Goal: Communication & Community: Participate in discussion

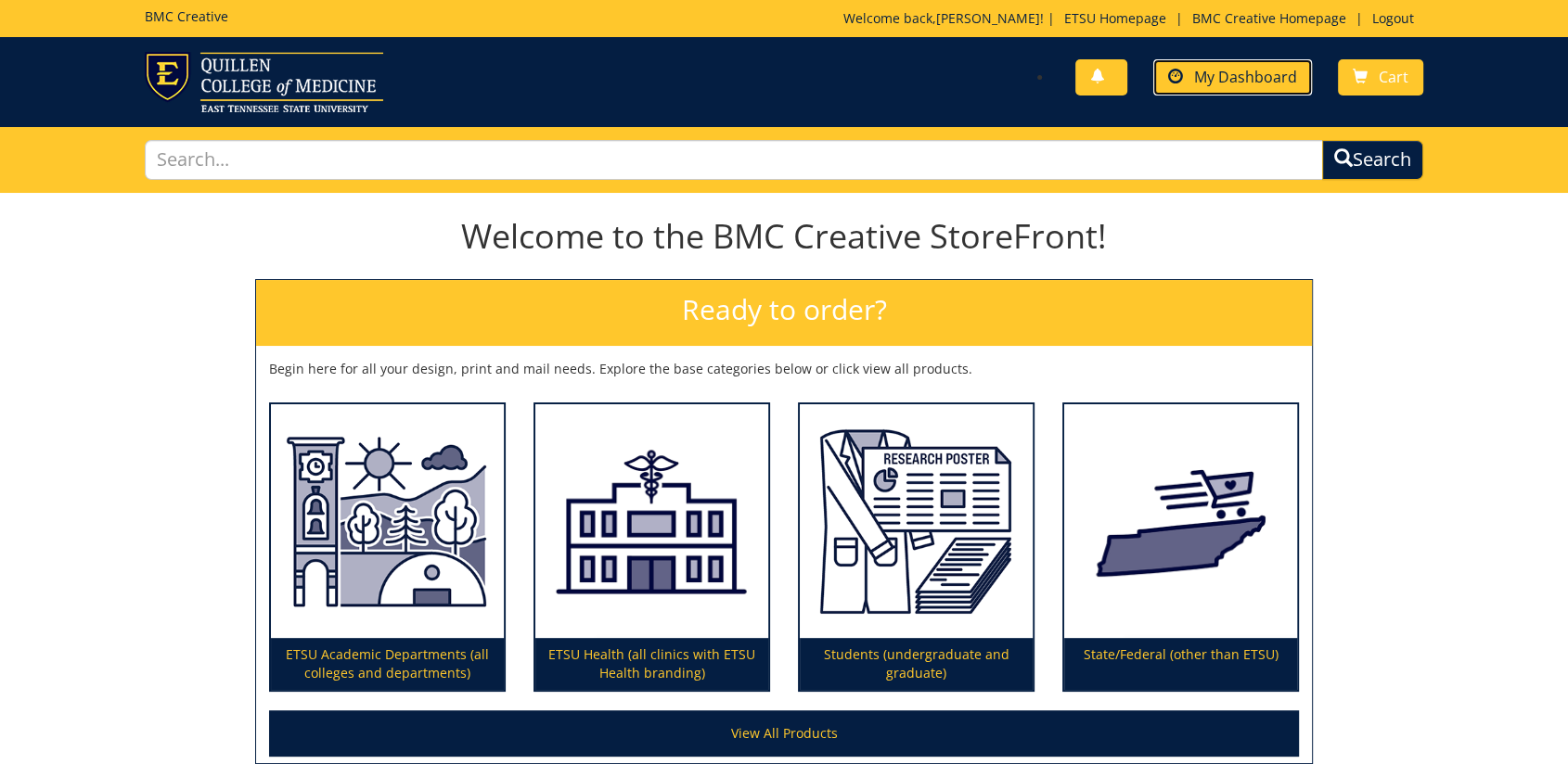
click at [1215, 69] on span "My Dashboard" at bounding box center [1245, 76] width 103 height 21
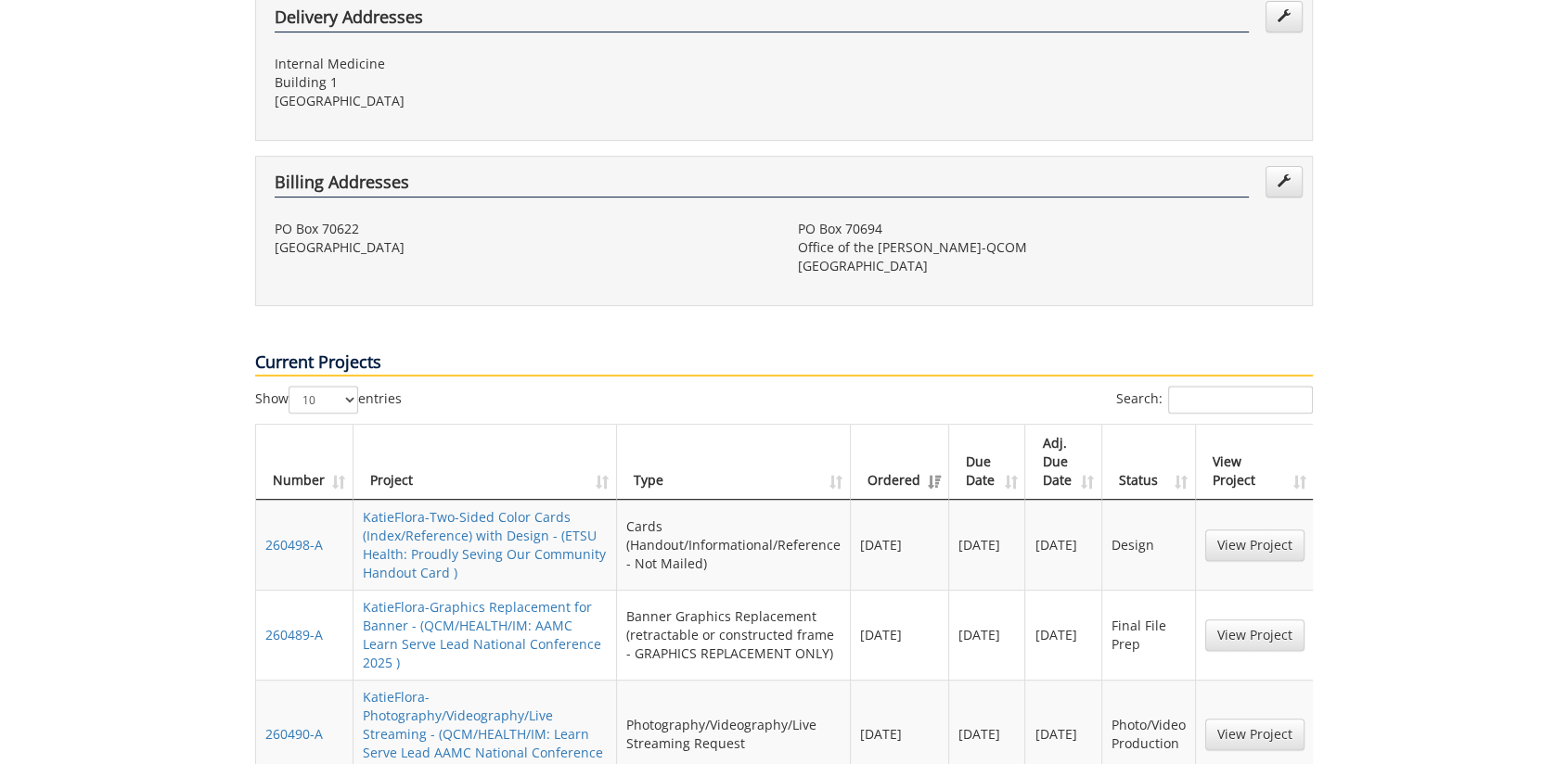
scroll to position [823, 0]
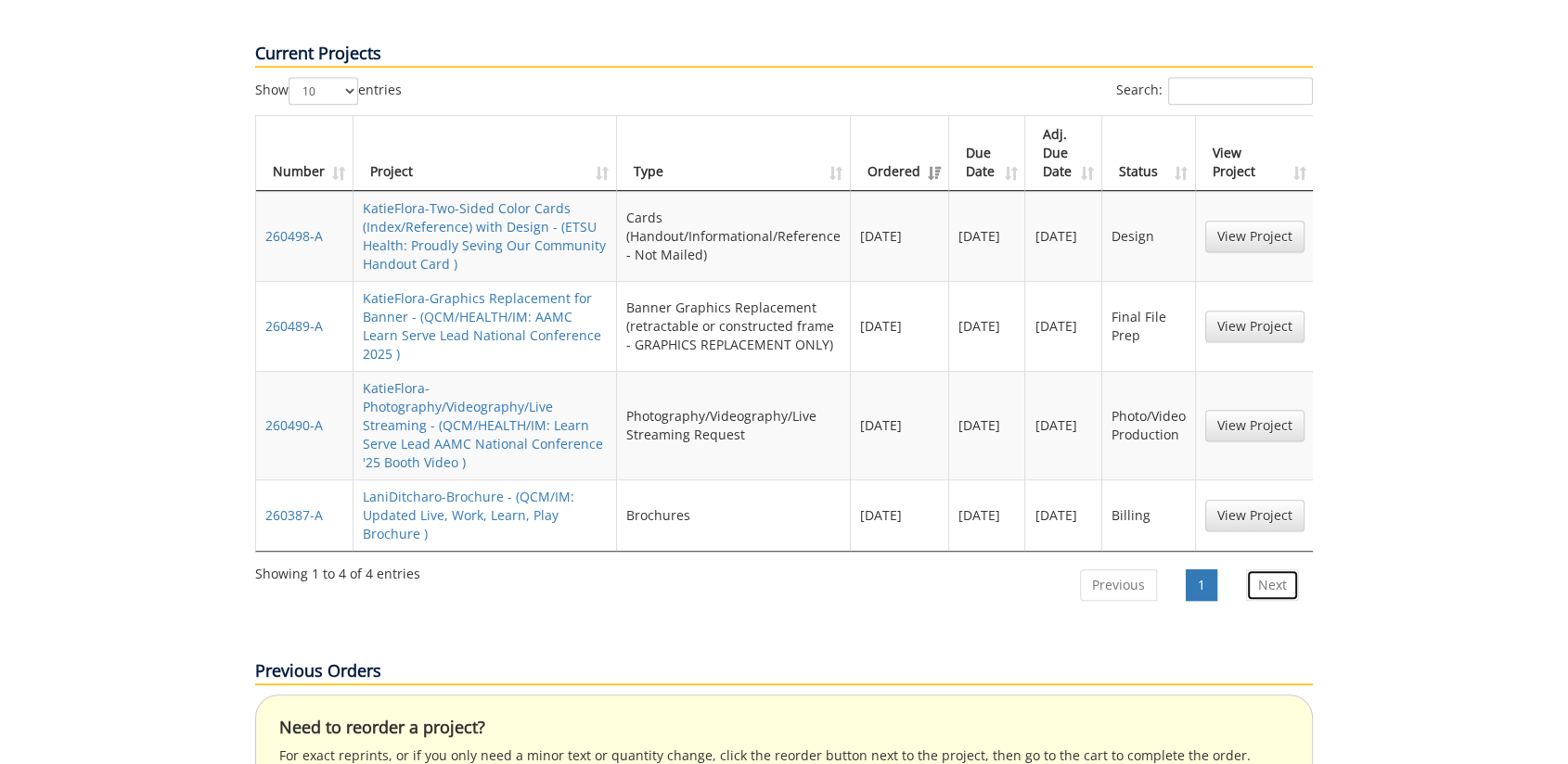
click at [1269, 569] on link "Next" at bounding box center [1271, 585] width 52 height 32
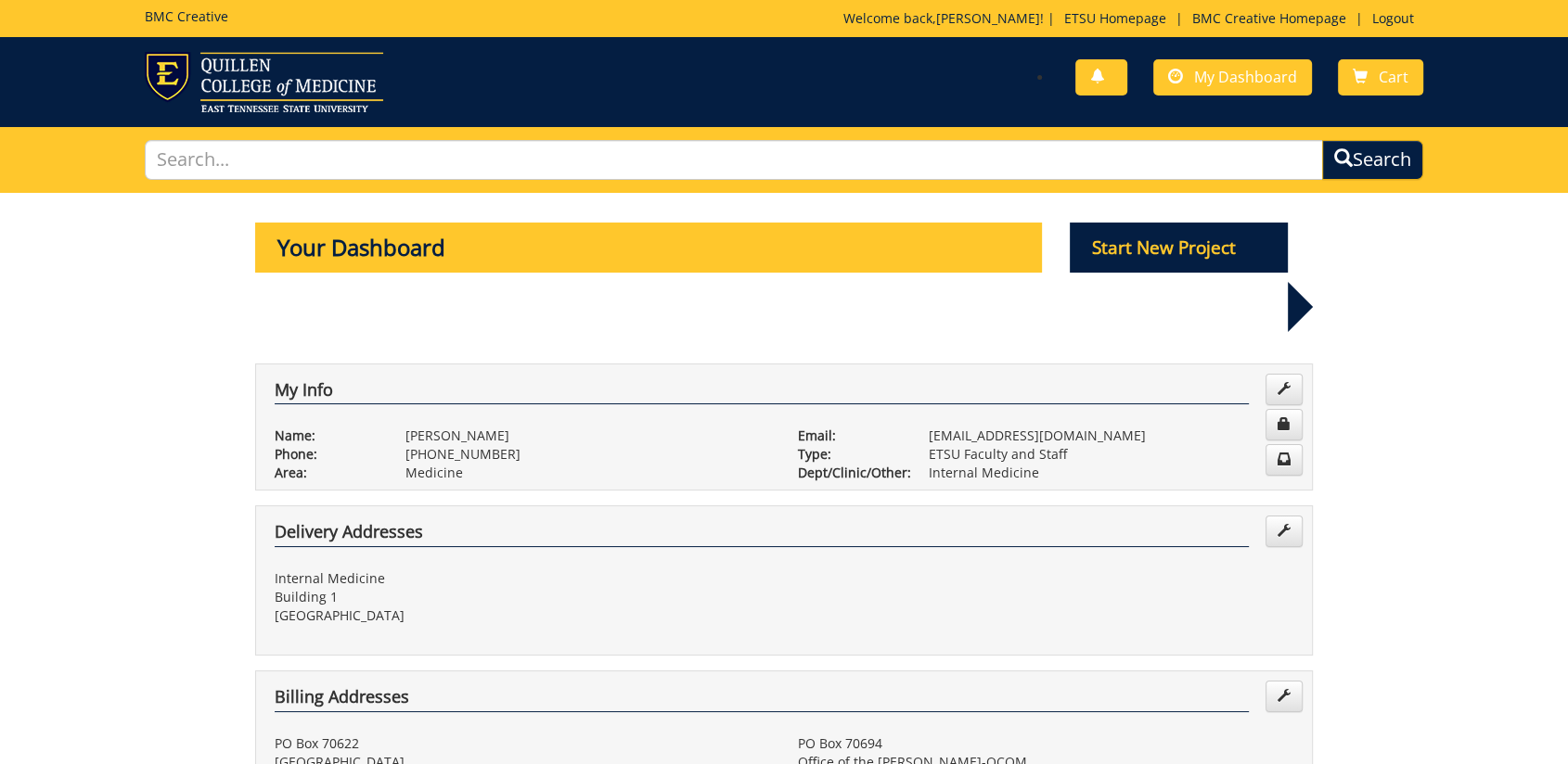
scroll to position [412, 0]
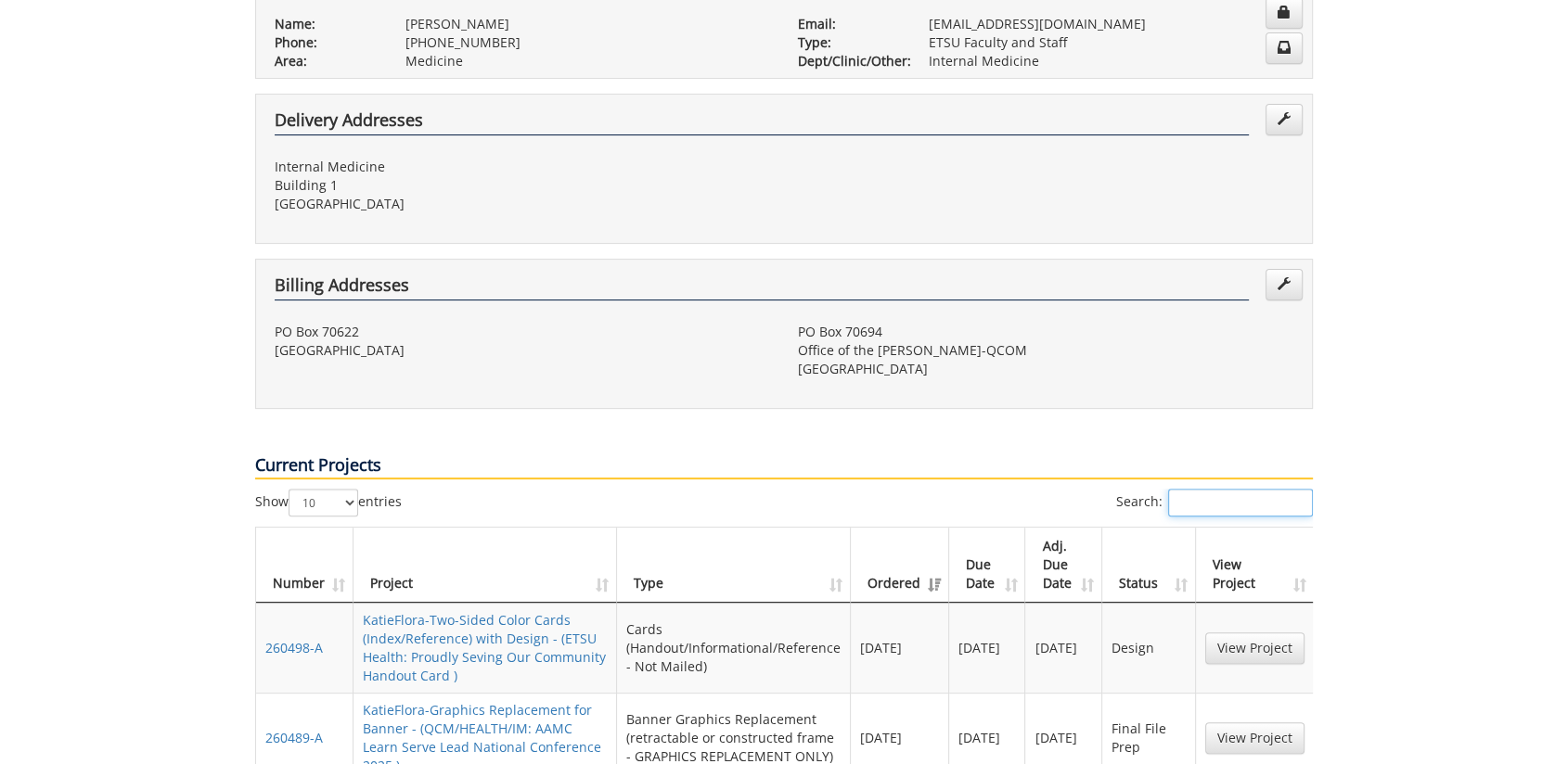
click at [1254, 489] on input "Search:" at bounding box center [1240, 503] width 145 height 28
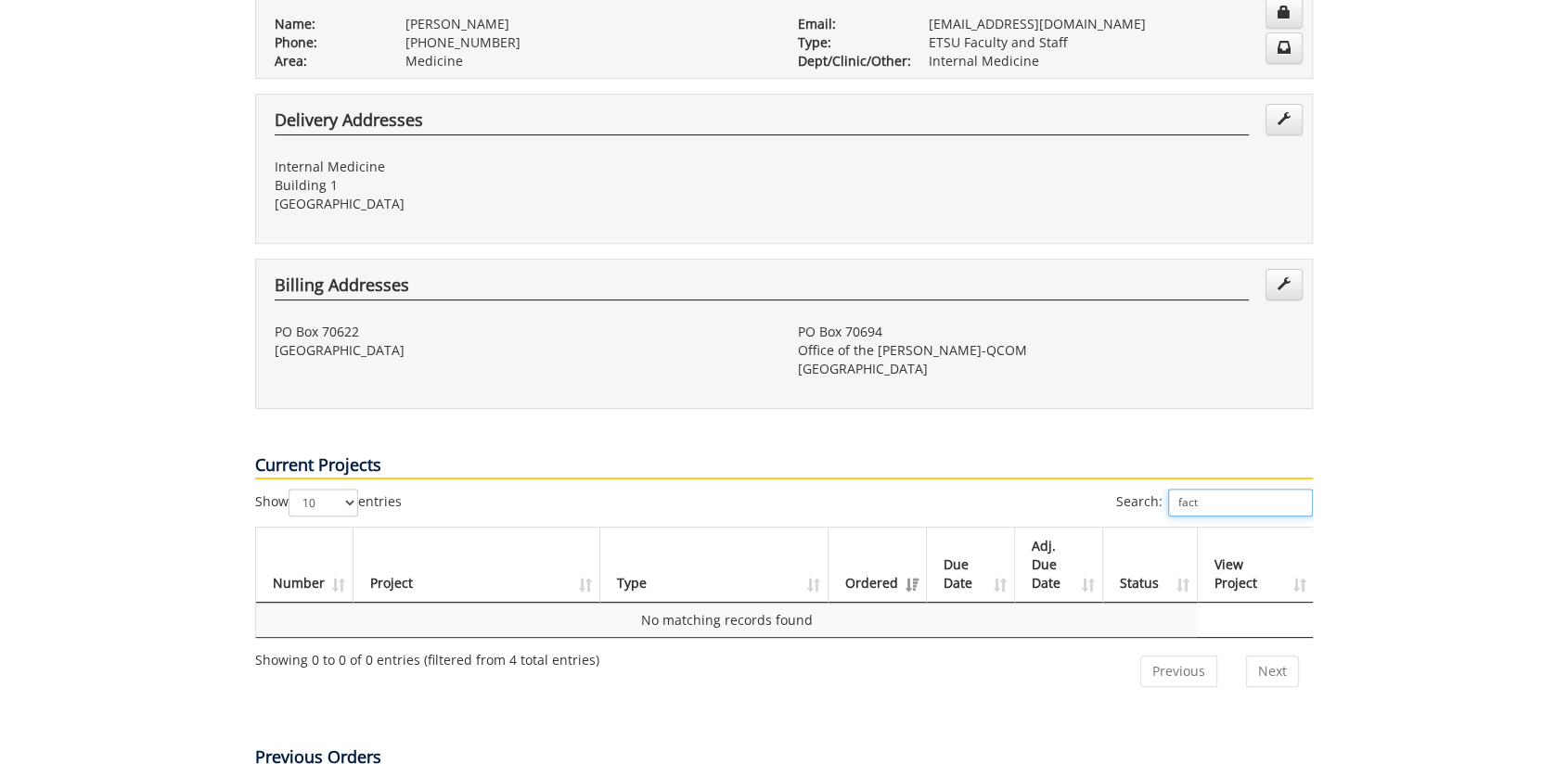
scroll to position [823, 0]
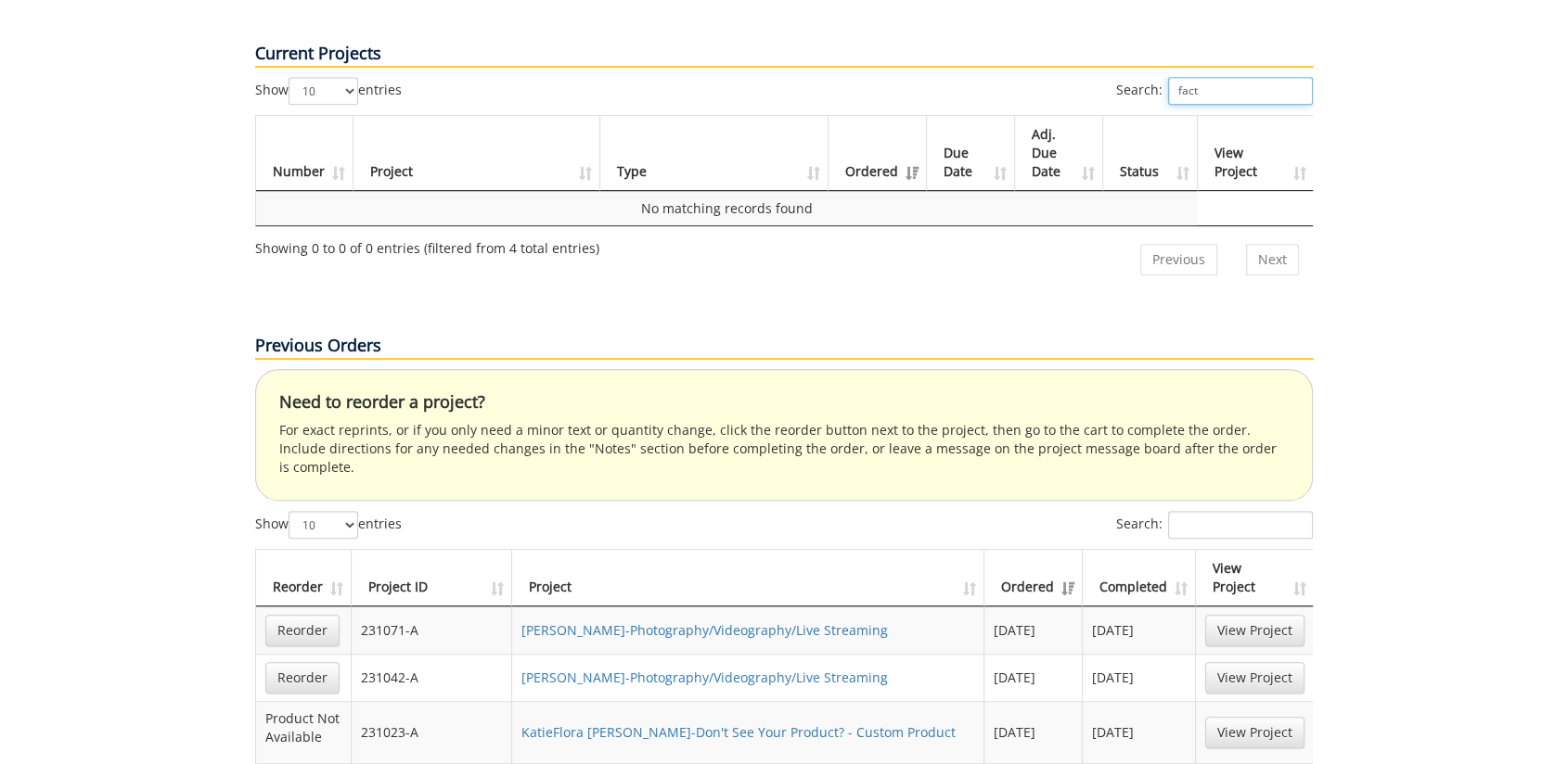
type input "fact"
click at [1224, 510] on div at bounding box center [784, 510] width 1085 height 1
click at [1219, 511] on input "Search:" at bounding box center [1240, 525] width 145 height 28
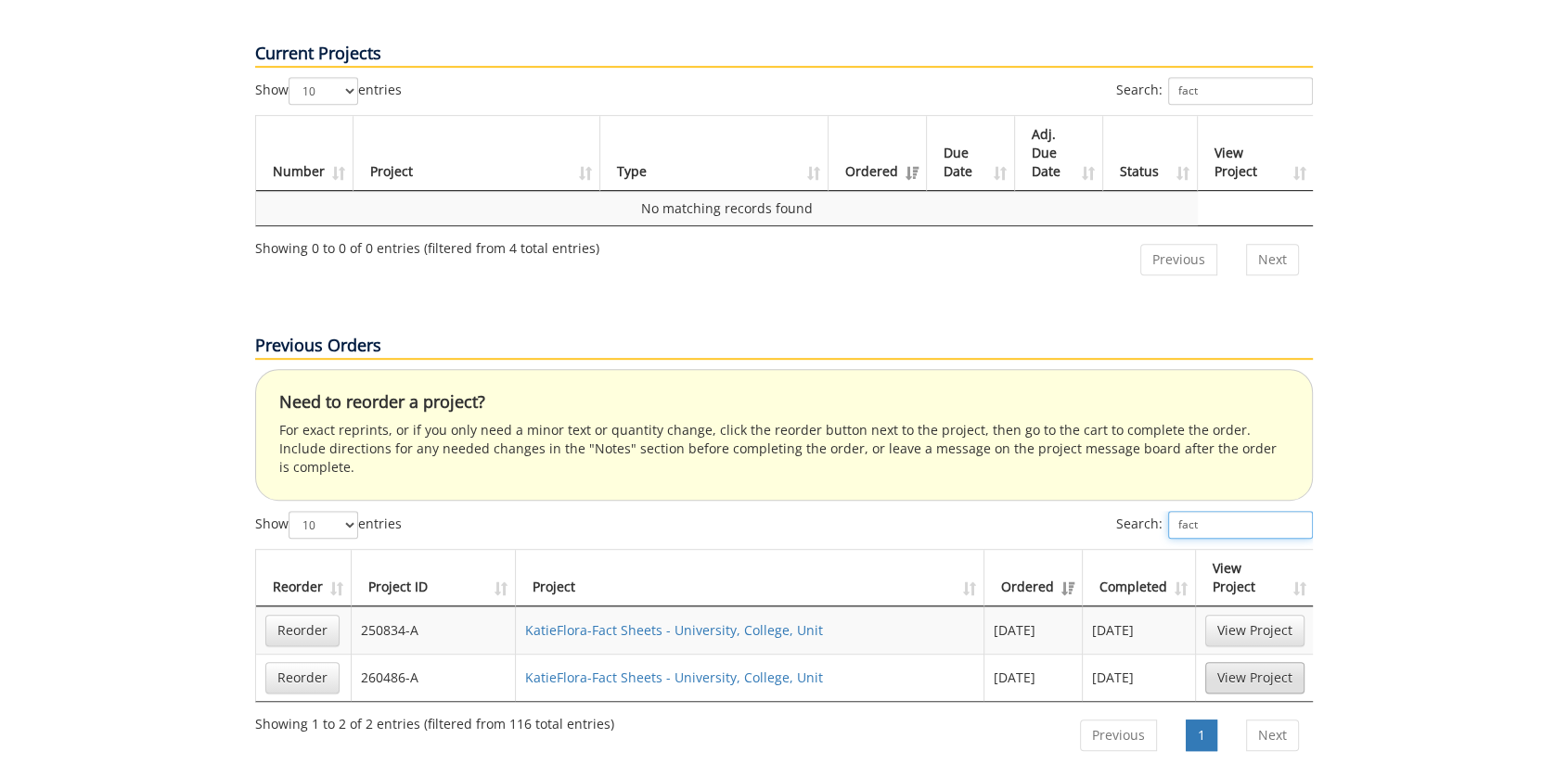
type input "fact"
click at [1222, 662] on link "View Project" at bounding box center [1254, 678] width 99 height 32
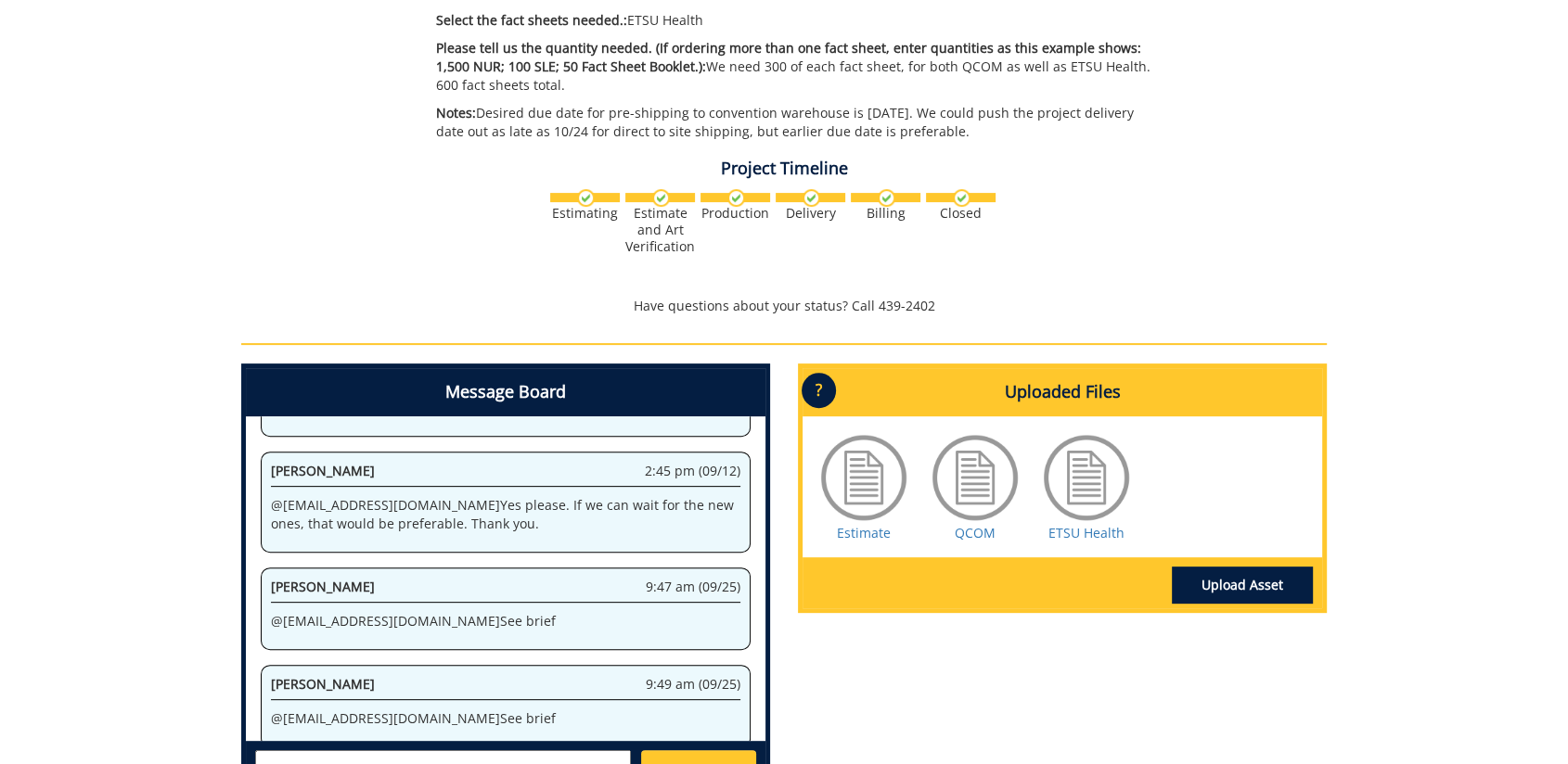
scroll to position [309, 0]
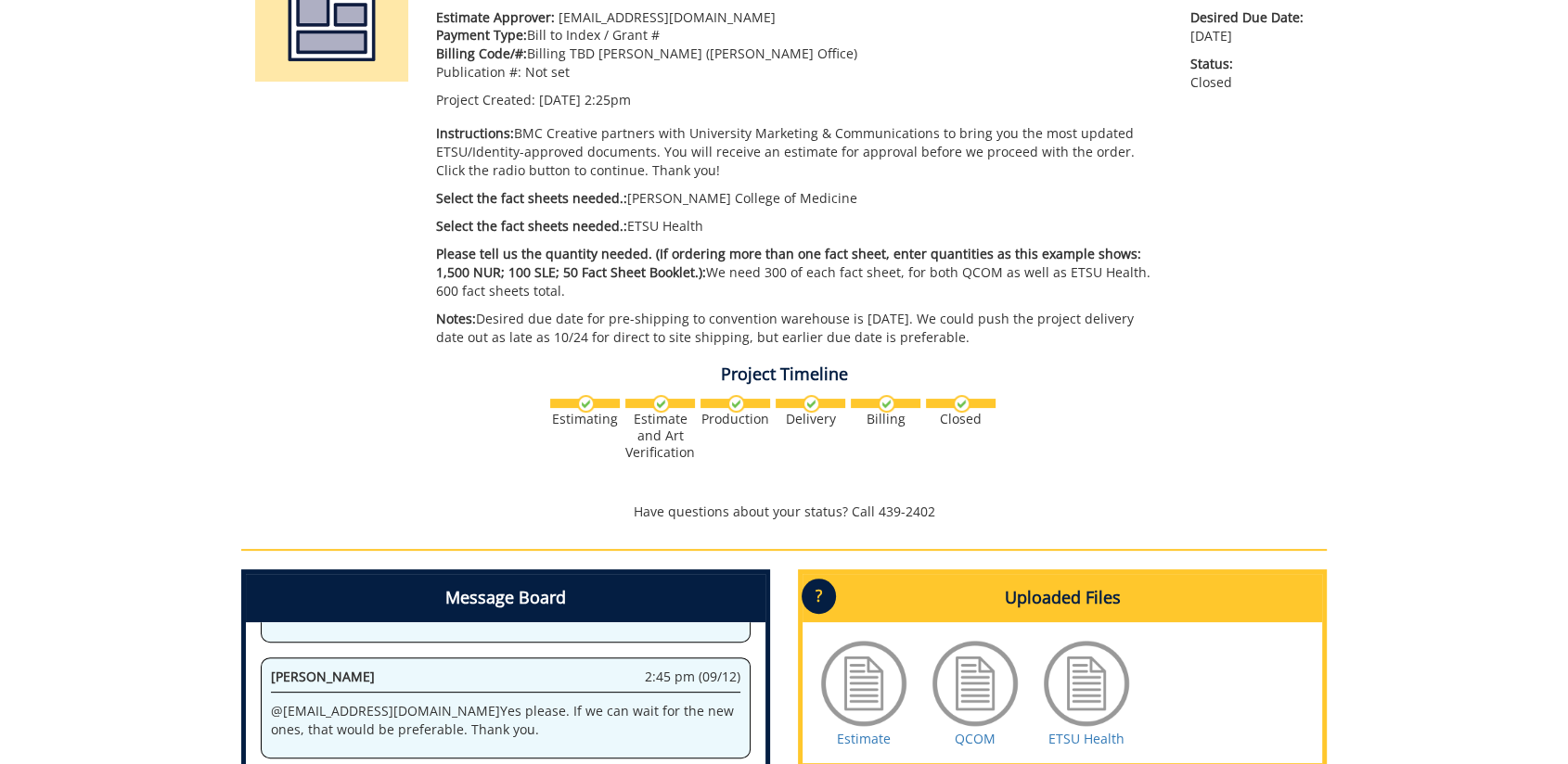
click at [1248, 356] on div "Project Timeline Estimating Estimate and Art Verification" at bounding box center [784, 443] width 1113 height 175
click at [961, 486] on div "Estimating Estimate and Art Verification" at bounding box center [784, 439] width 1085 height 96
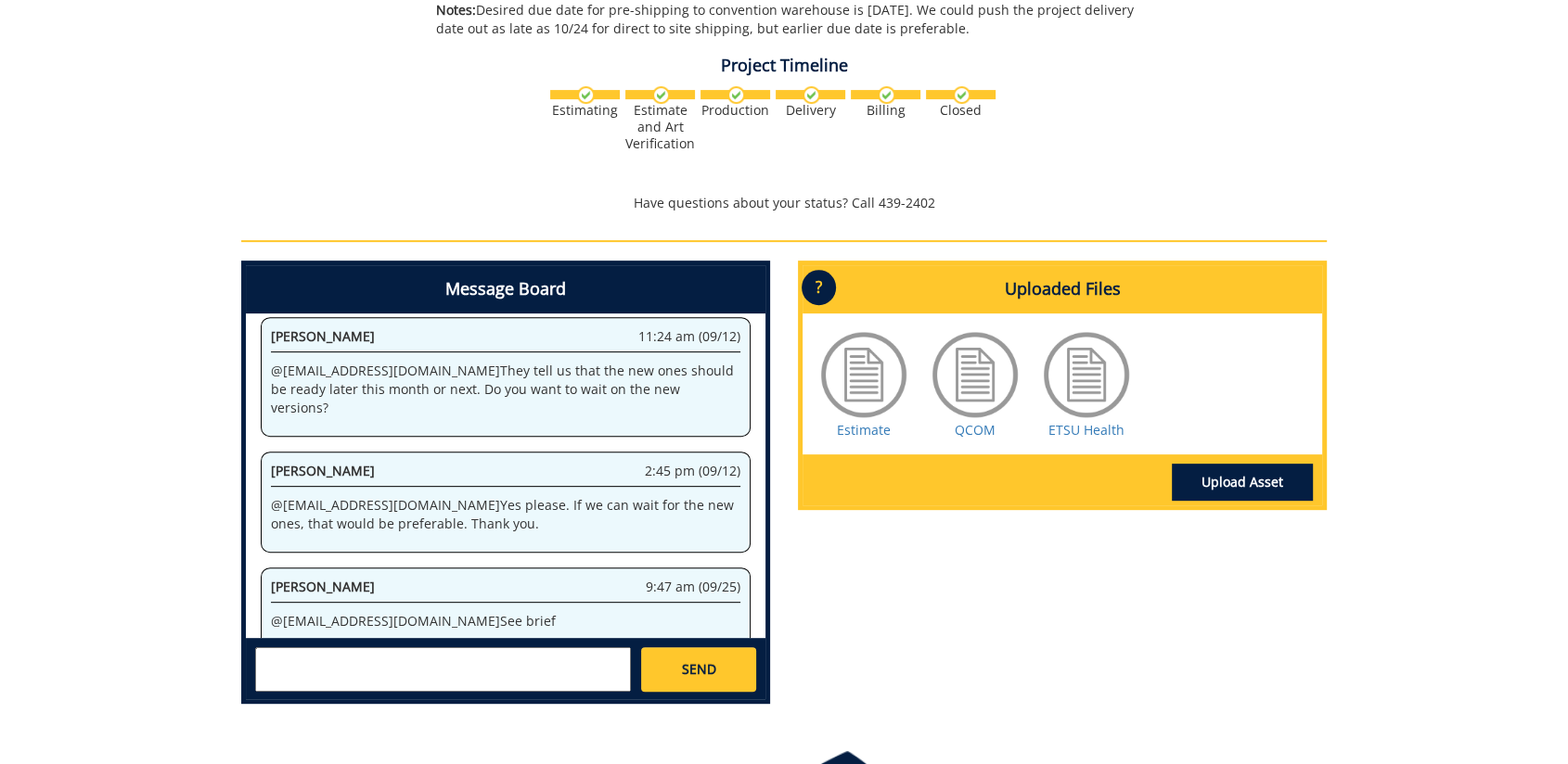
scroll to position [536, 0]
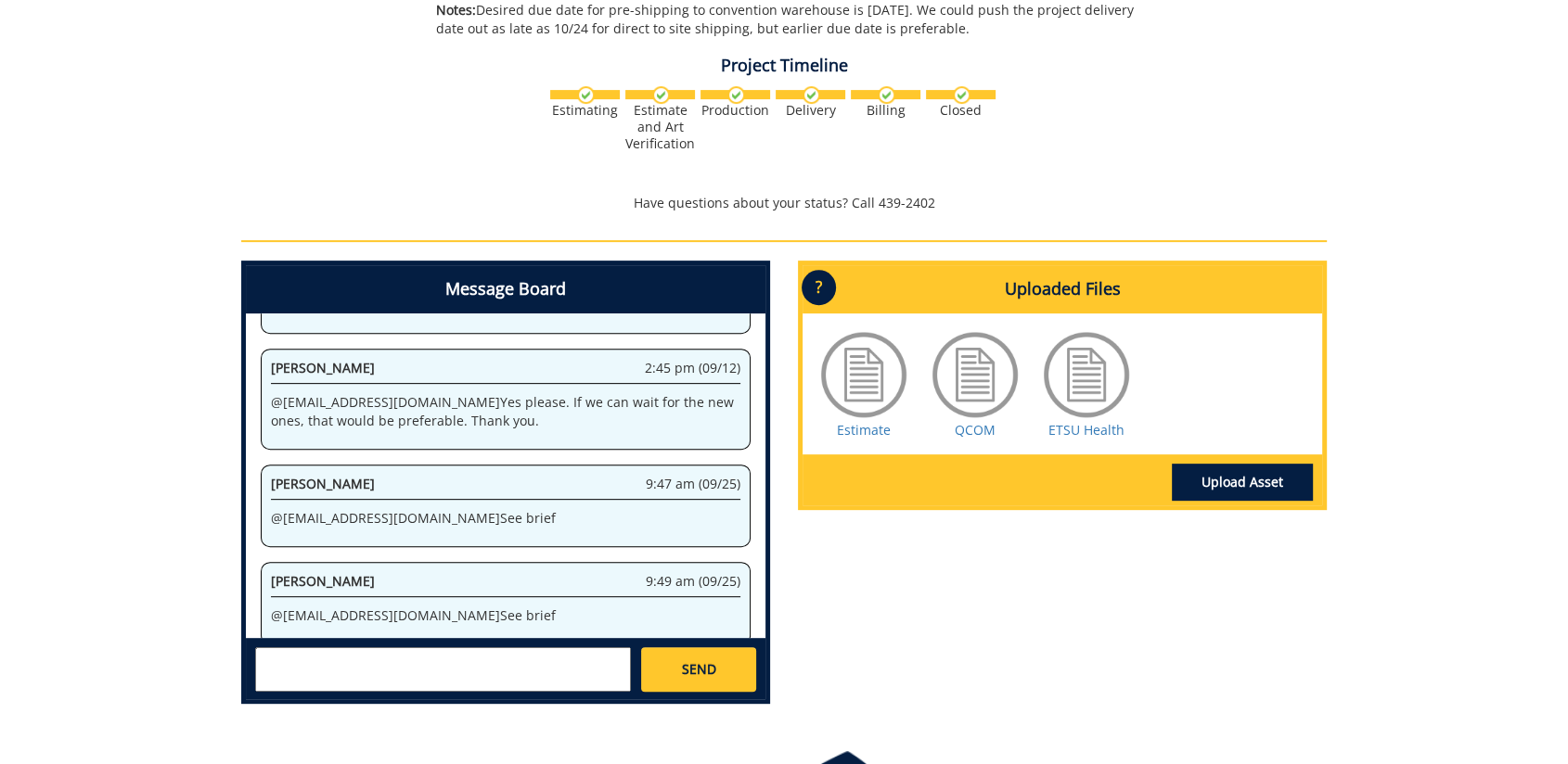
click at [494, 664] on textarea at bounding box center [442, 669] width 375 height 45
type textarea "@conleyga@etsu.edu I saw this project was close however I have not received the…"
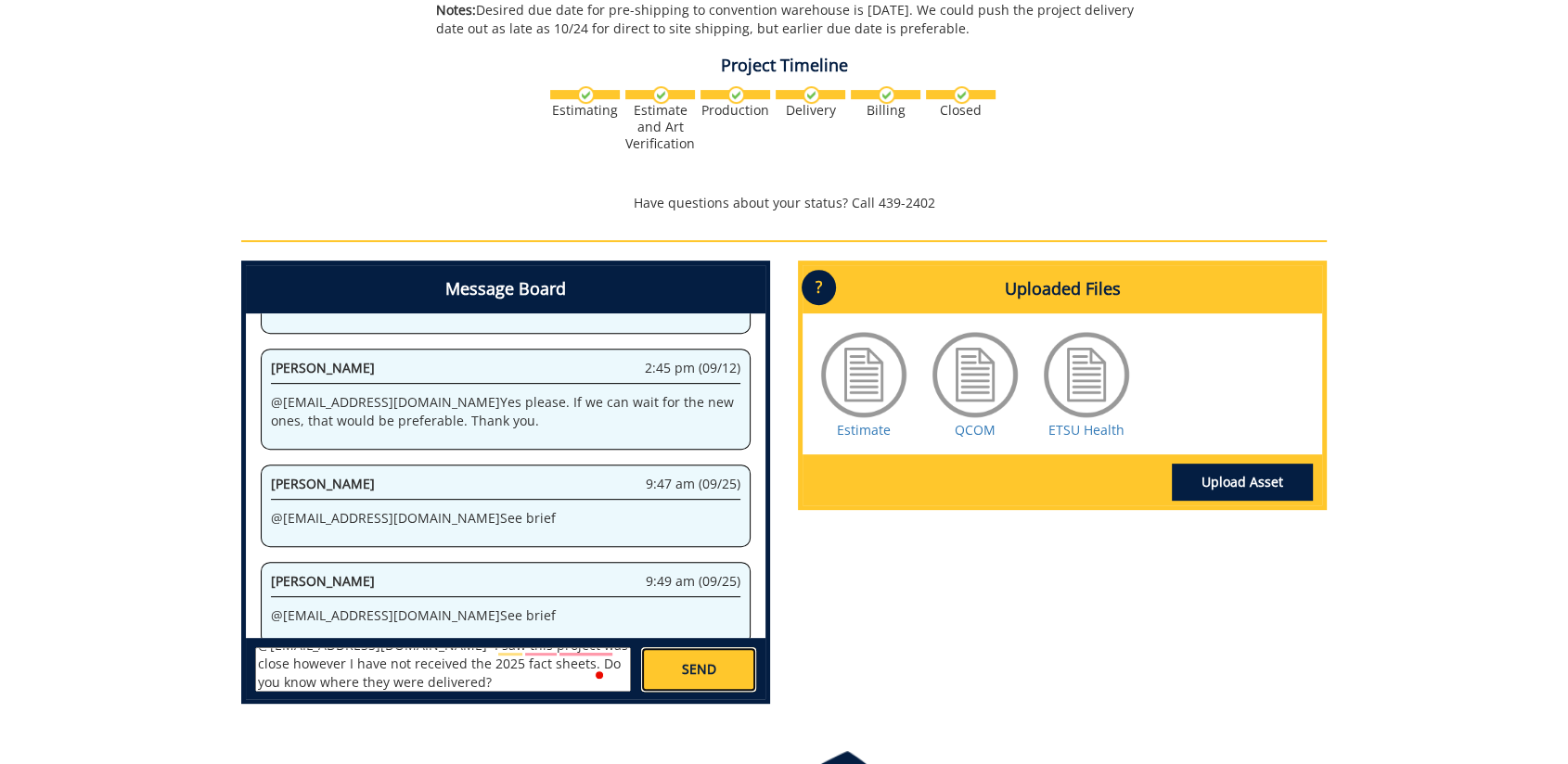
click at [729, 658] on link "SEND" at bounding box center [698, 669] width 115 height 45
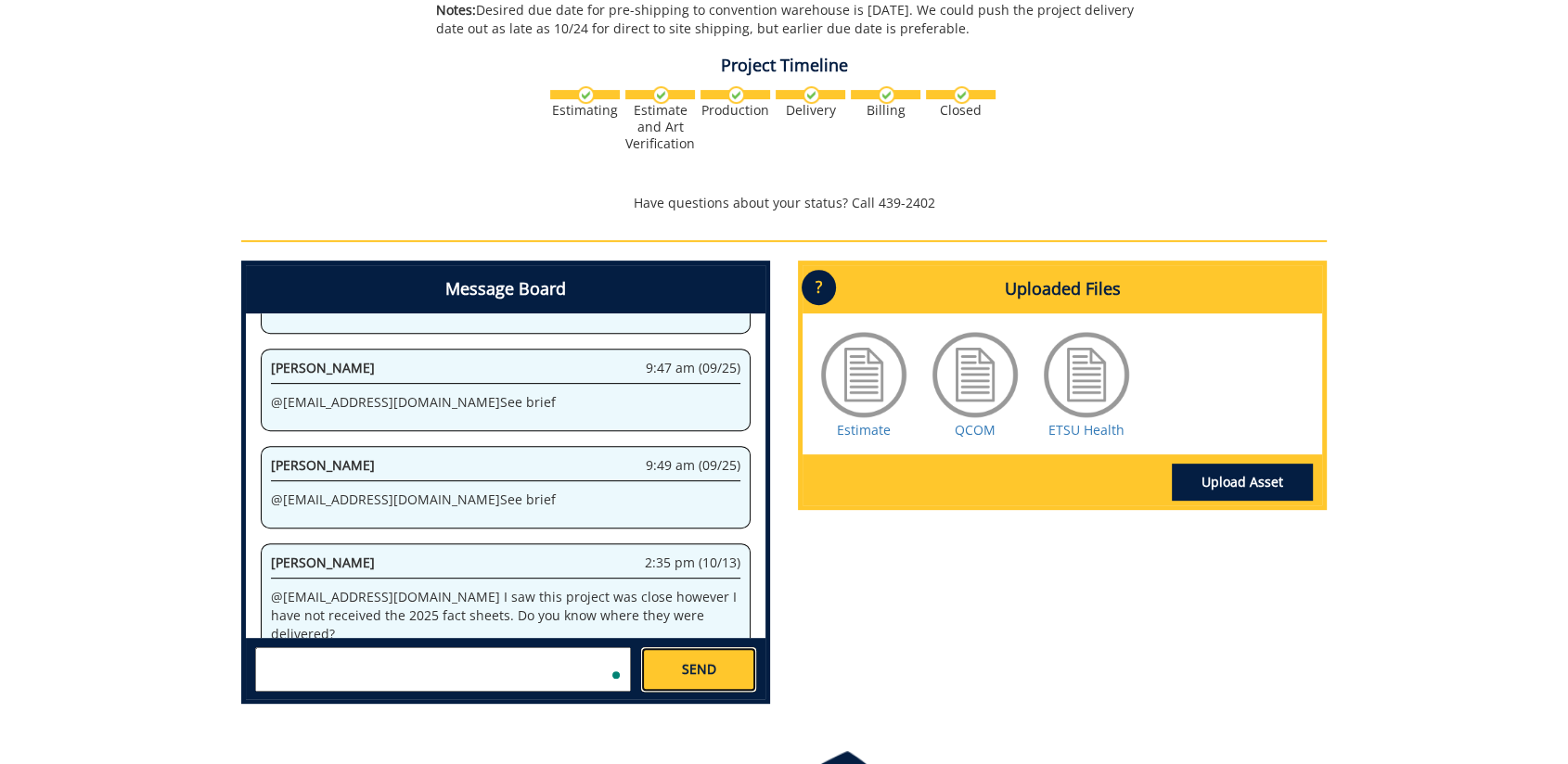
scroll to position [0, 0]
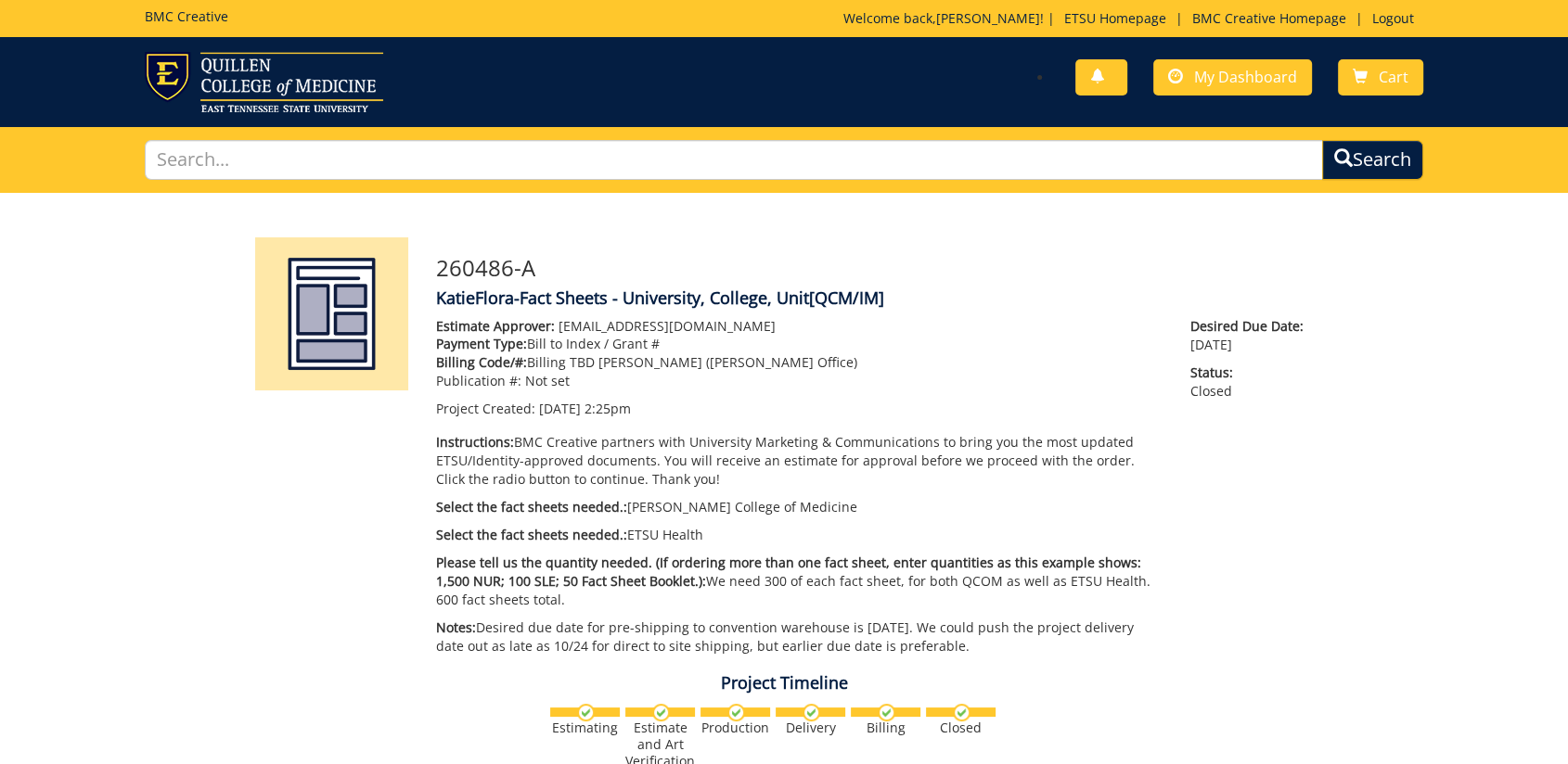
click at [1436, 553] on div "260486-A KatieFlora-Fact Sheets - University, College, Unit [QCM/IM] Estimate A…" at bounding box center [784, 765] width 1568 height 1144
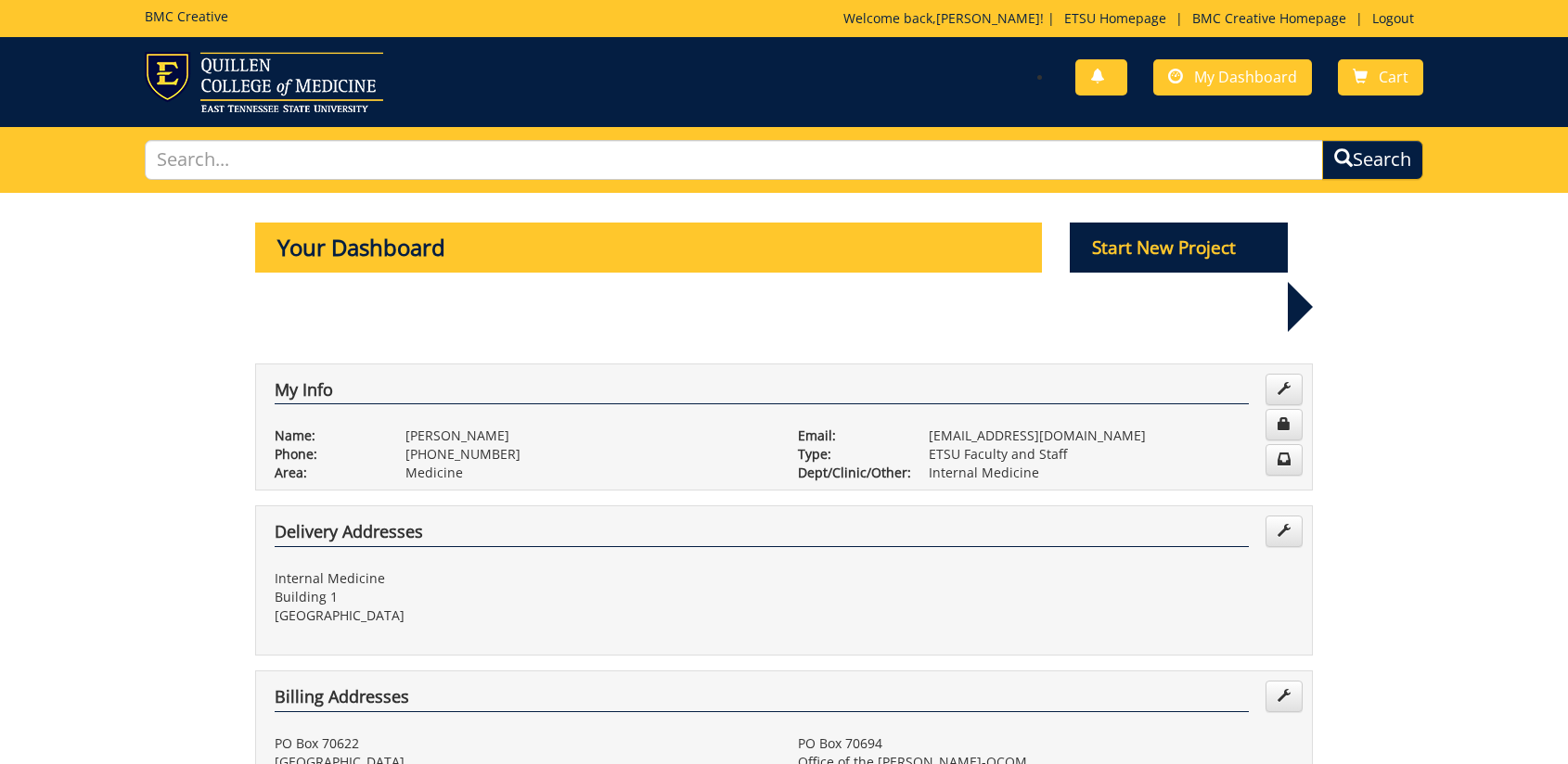
scroll to position [823, 0]
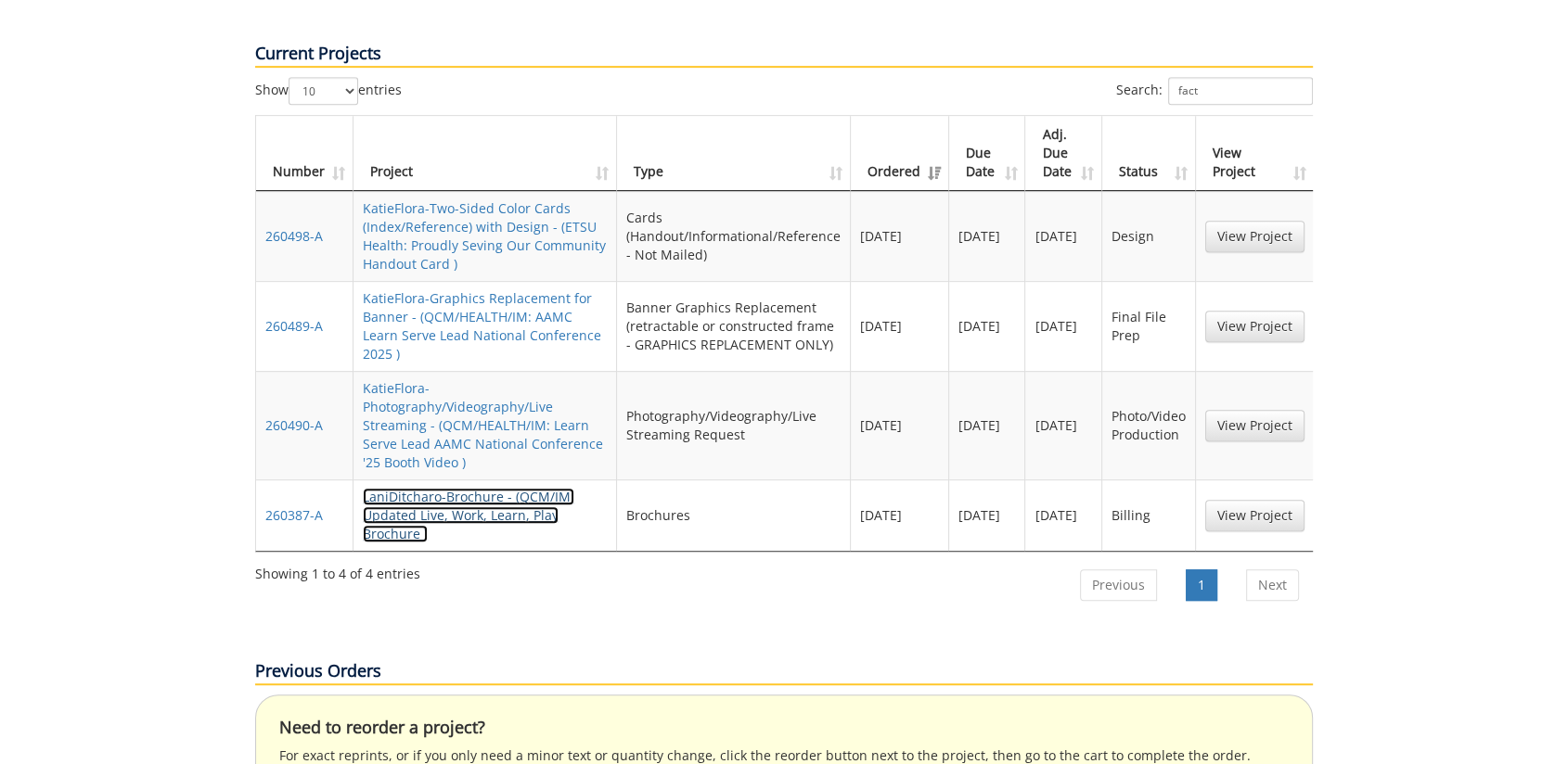
click at [459, 488] on link "LaniDitcharo-Brochure - (QCM/IM: Updated Live, Work, Learn, Play Brochure )" at bounding box center [468, 515] width 212 height 54
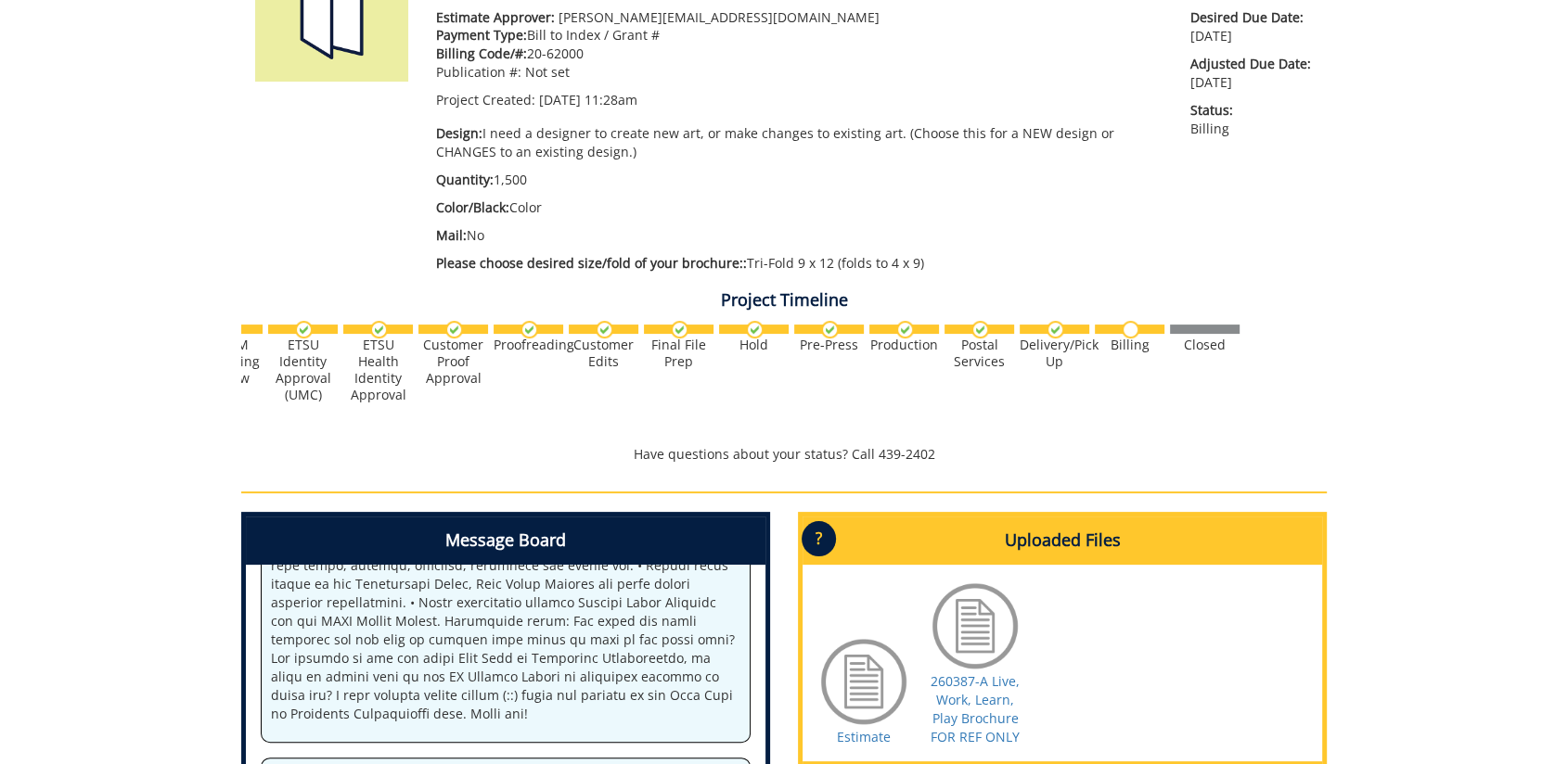
scroll to position [515, 0]
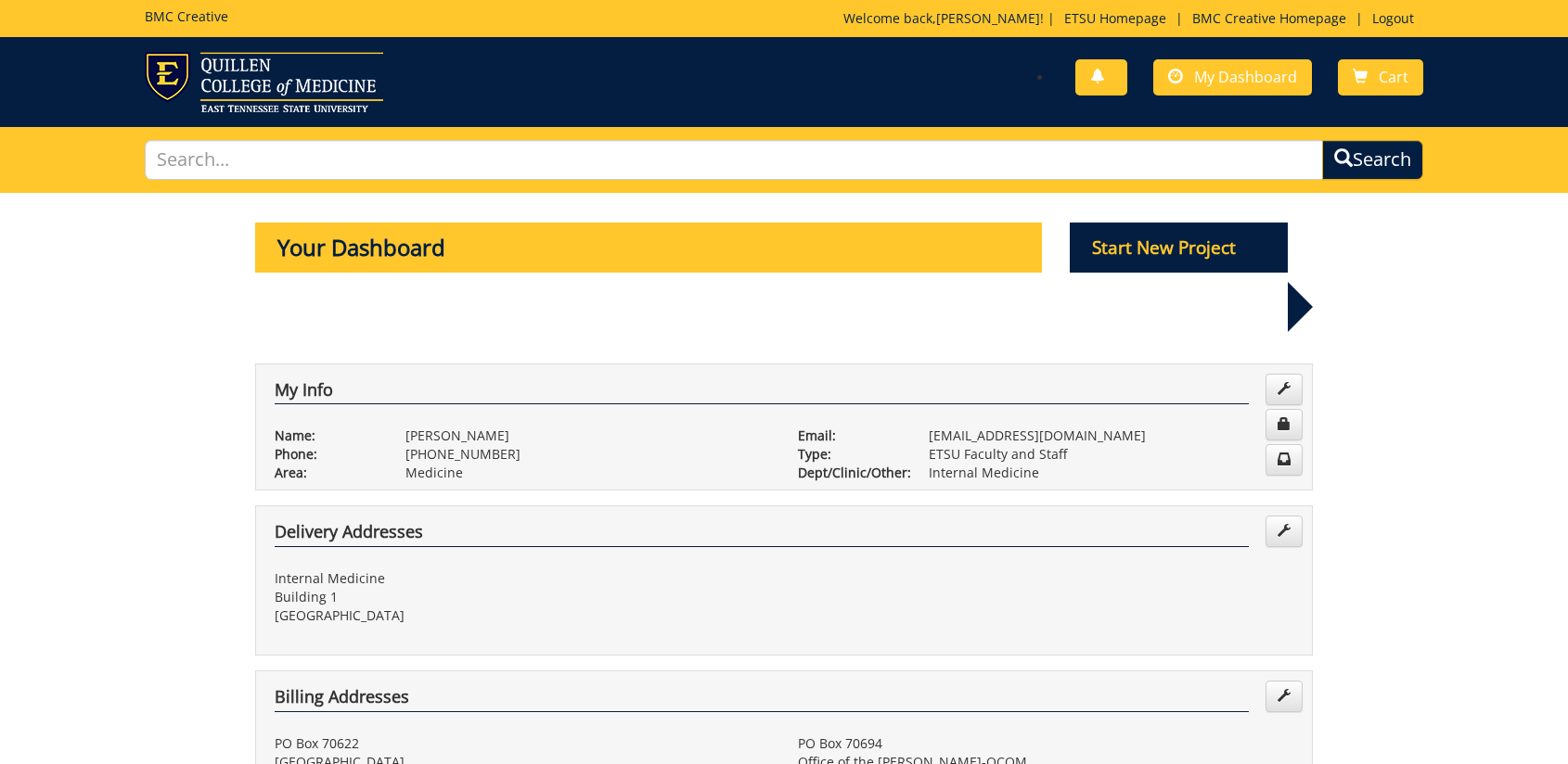
scroll to position [823, 0]
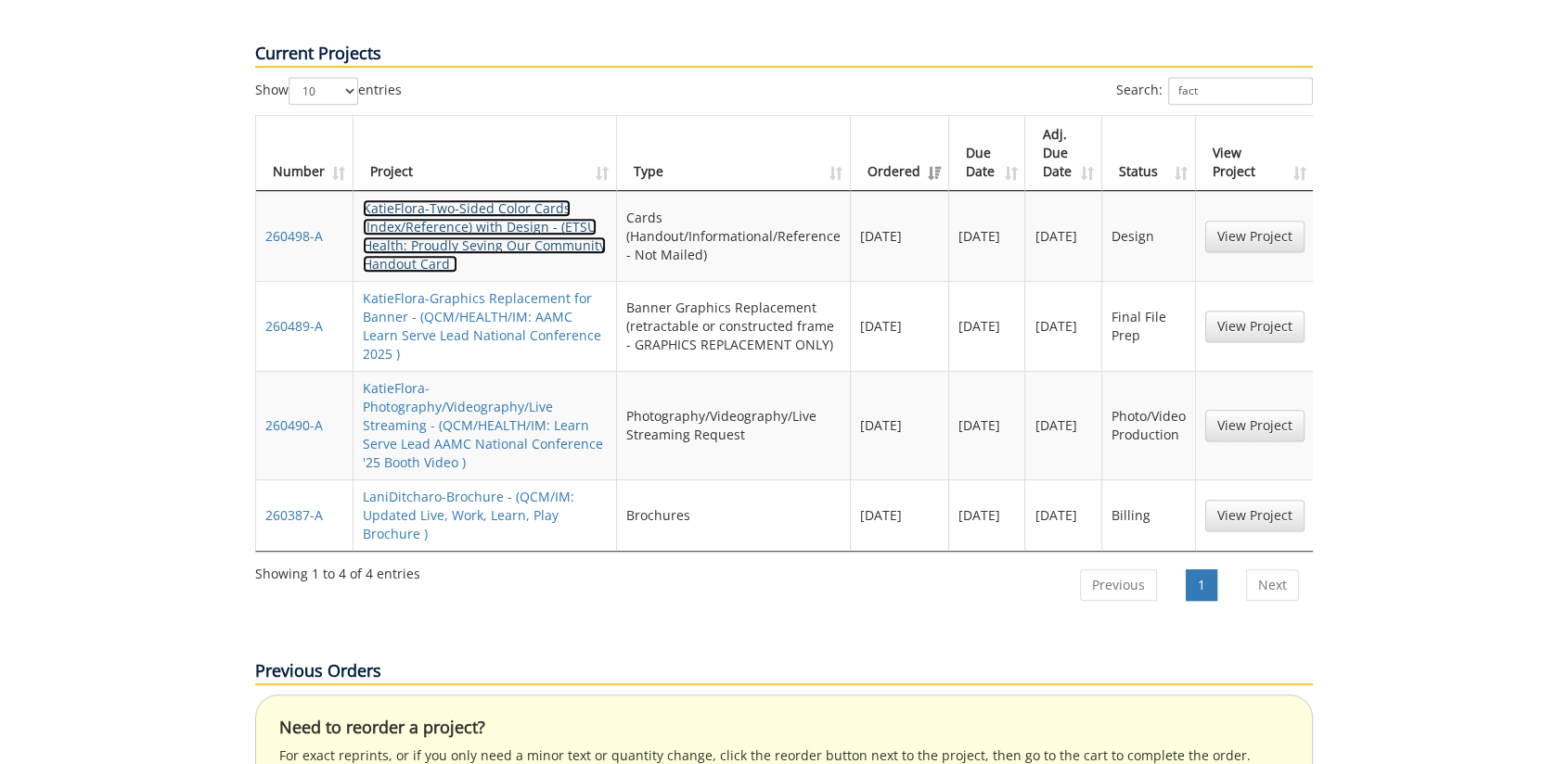
click at [494, 199] on link "KatieFlora-Two-Sided Color Cards (Index/Reference) with Design - (ETSU Health: …" at bounding box center [483, 236] width 243 height 73
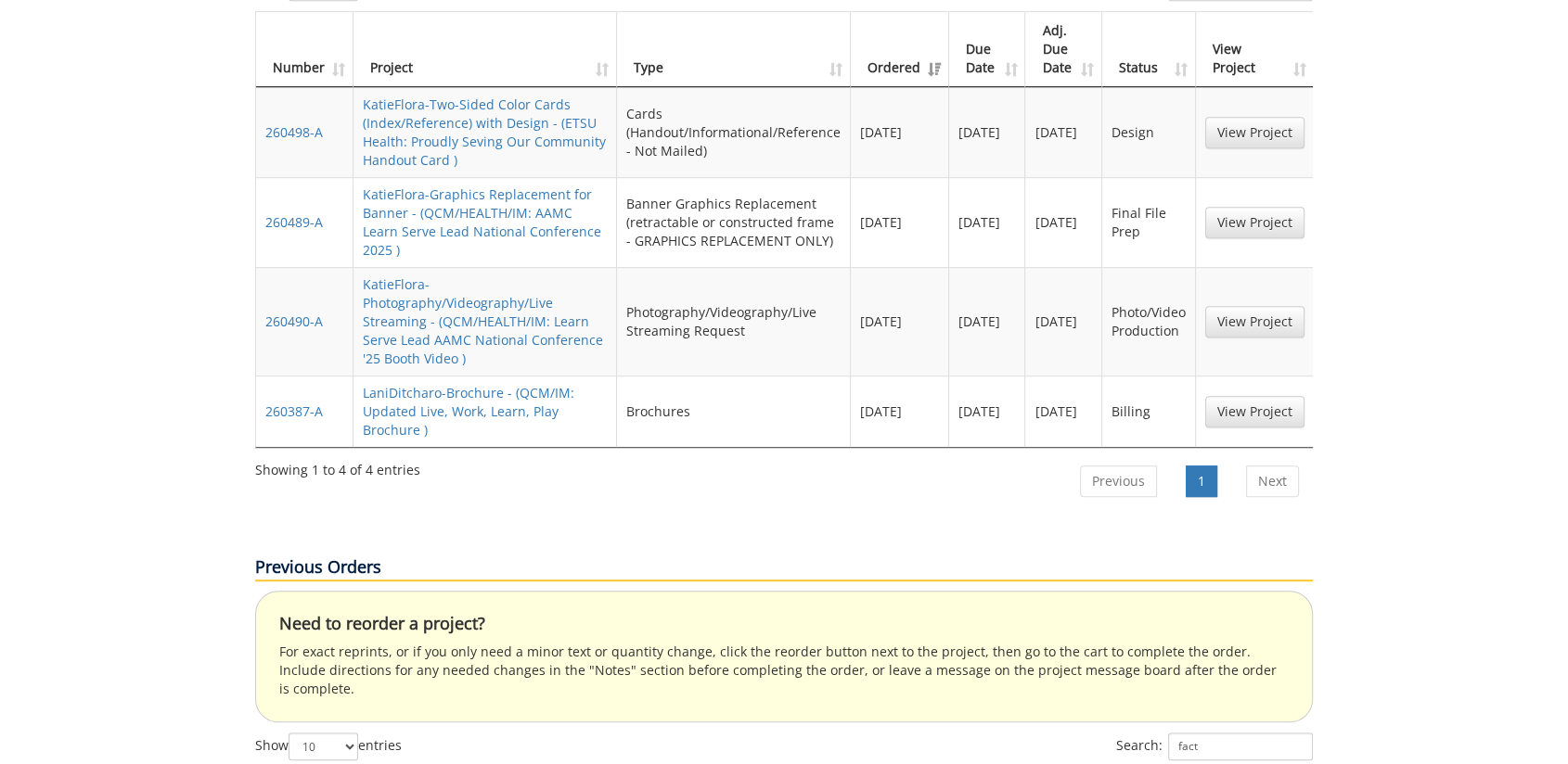
scroll to position [823, 0]
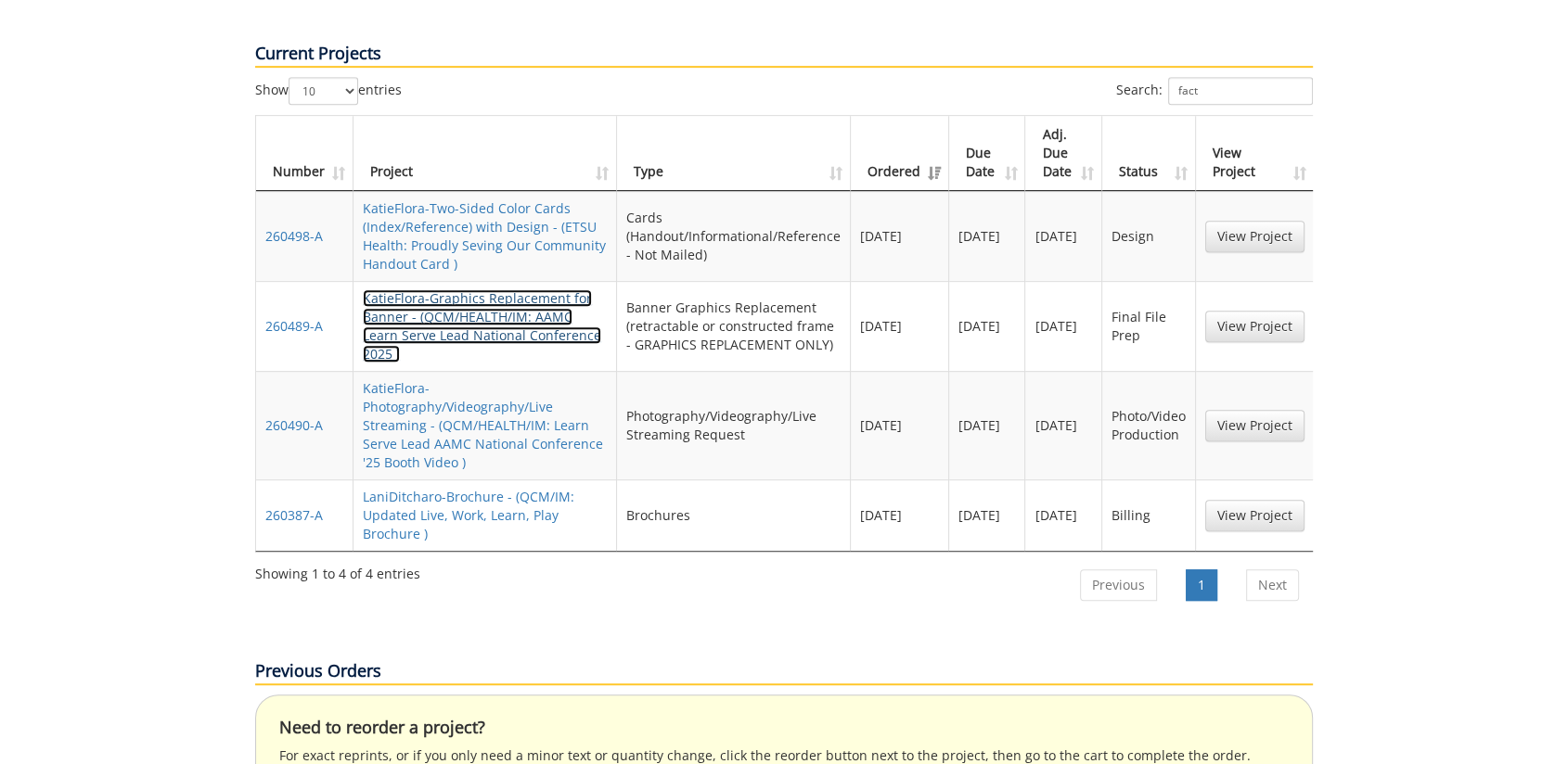
click at [447, 289] on link "KatieFlora-Graphics Replacement for Banner - (QCM/HEALTH/IM: AAMC Learn Serve L…" at bounding box center [481, 326] width 239 height 73
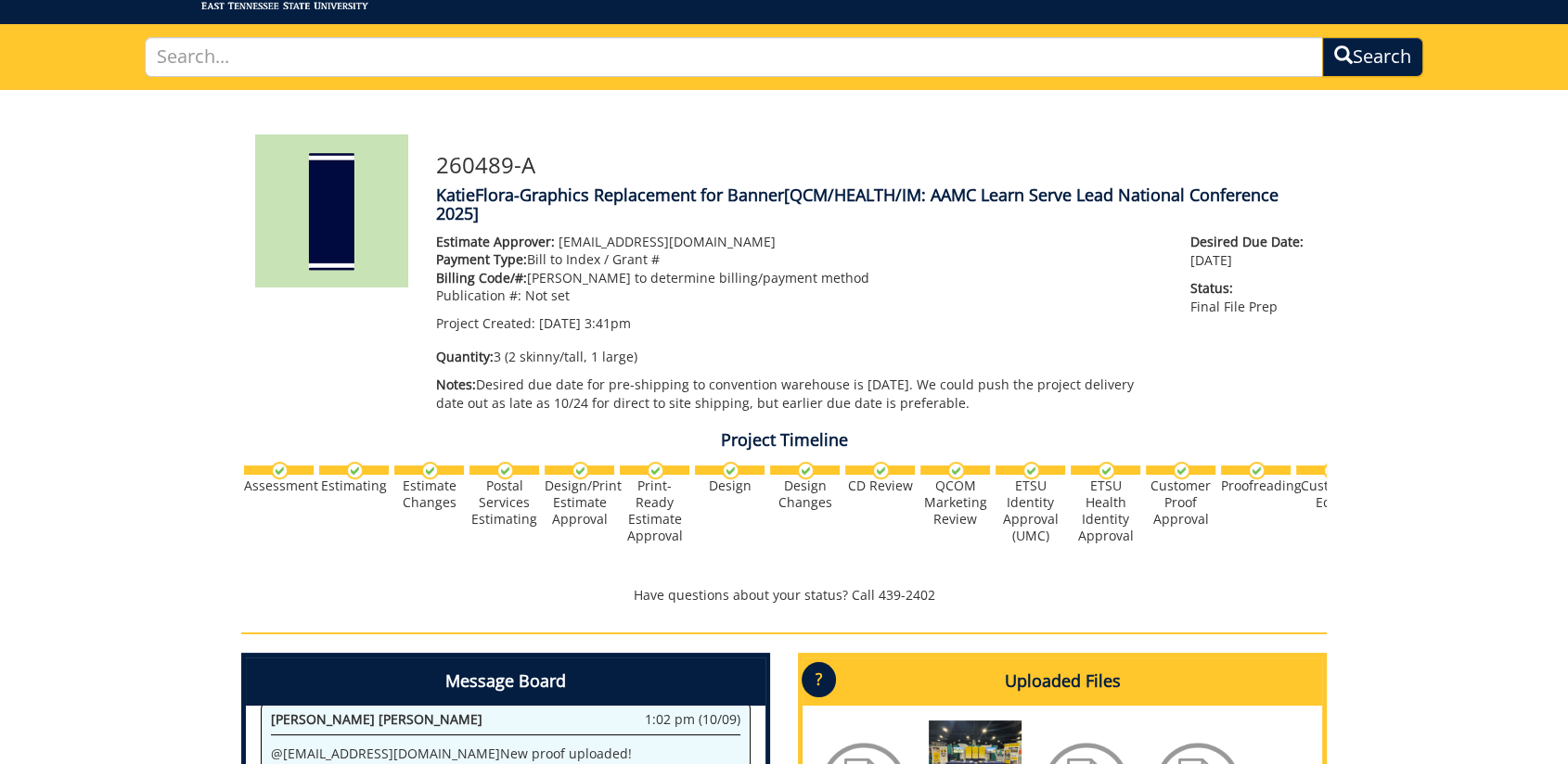
scroll to position [627, 0]
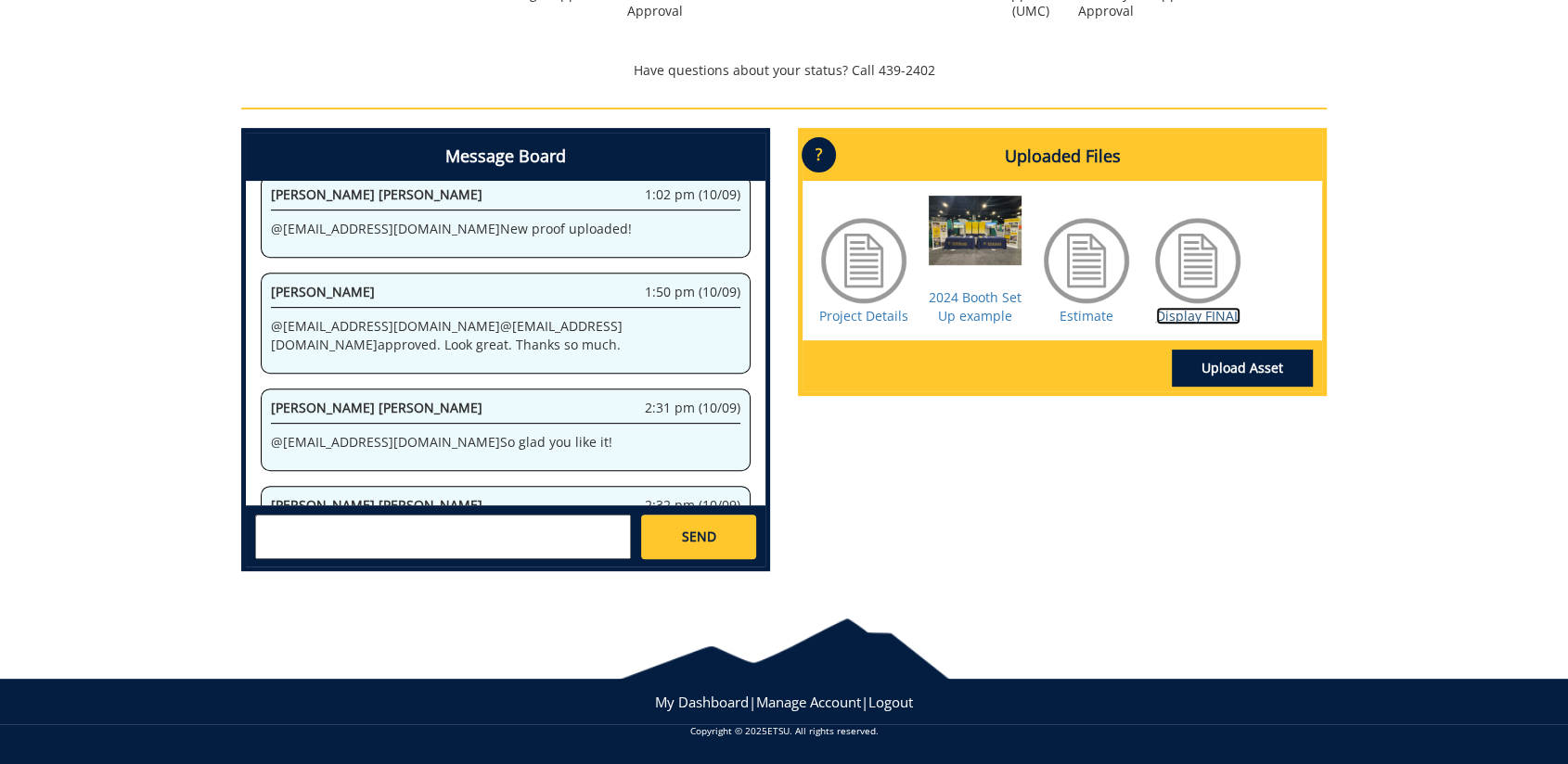
click at [1204, 319] on link "Display FINAL" at bounding box center [1198, 316] width 84 height 18
drag, startPoint x: 1281, startPoint y: 535, endPoint x: 1183, endPoint y: 619, distance: 129.1
click at [1278, 535] on div "Message Board System 3:41 pm (09/11) Welcome to the Project Messenger. All mess…" at bounding box center [784, 356] width 1113 height 458
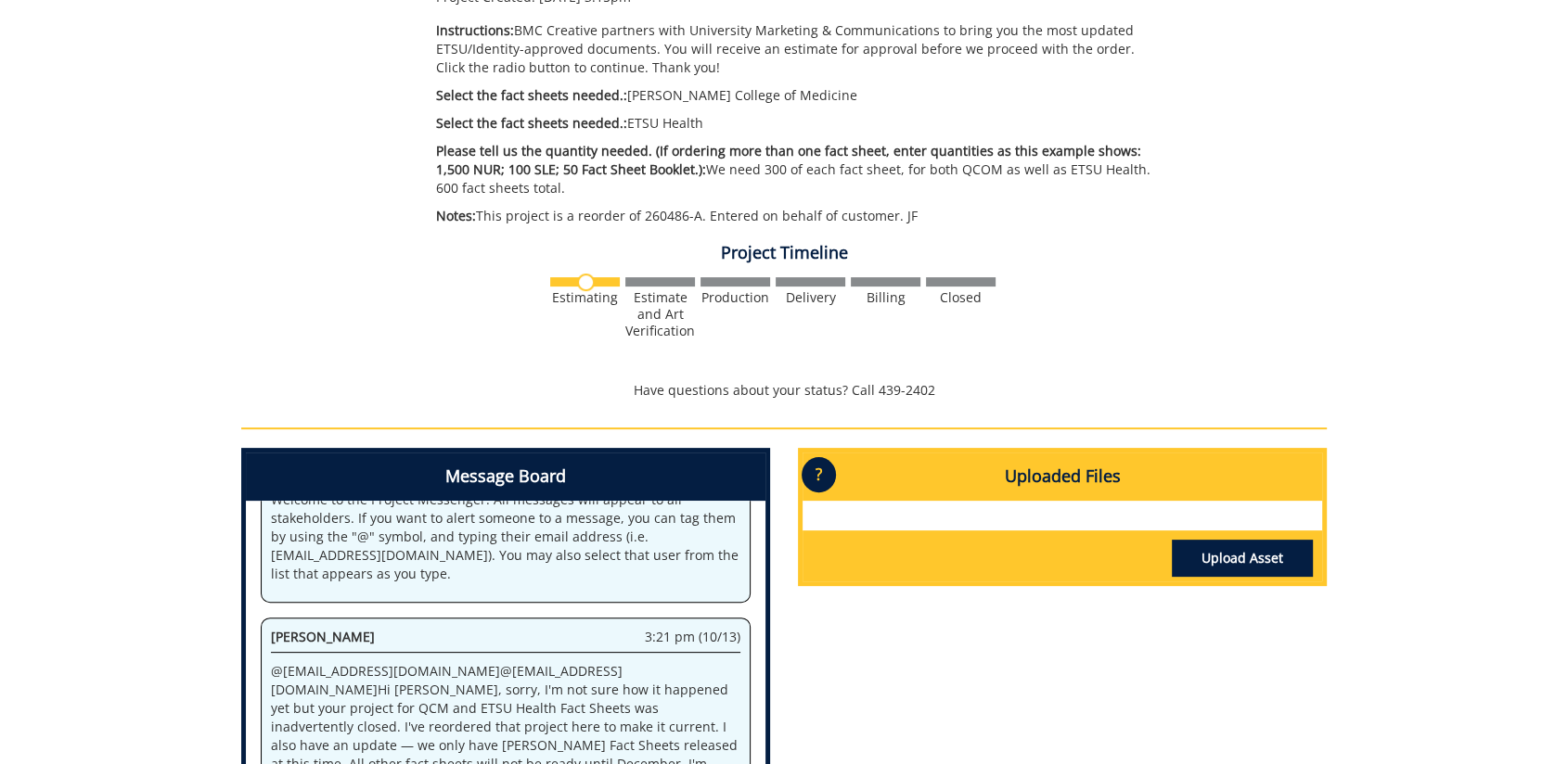
scroll to position [720, 0]
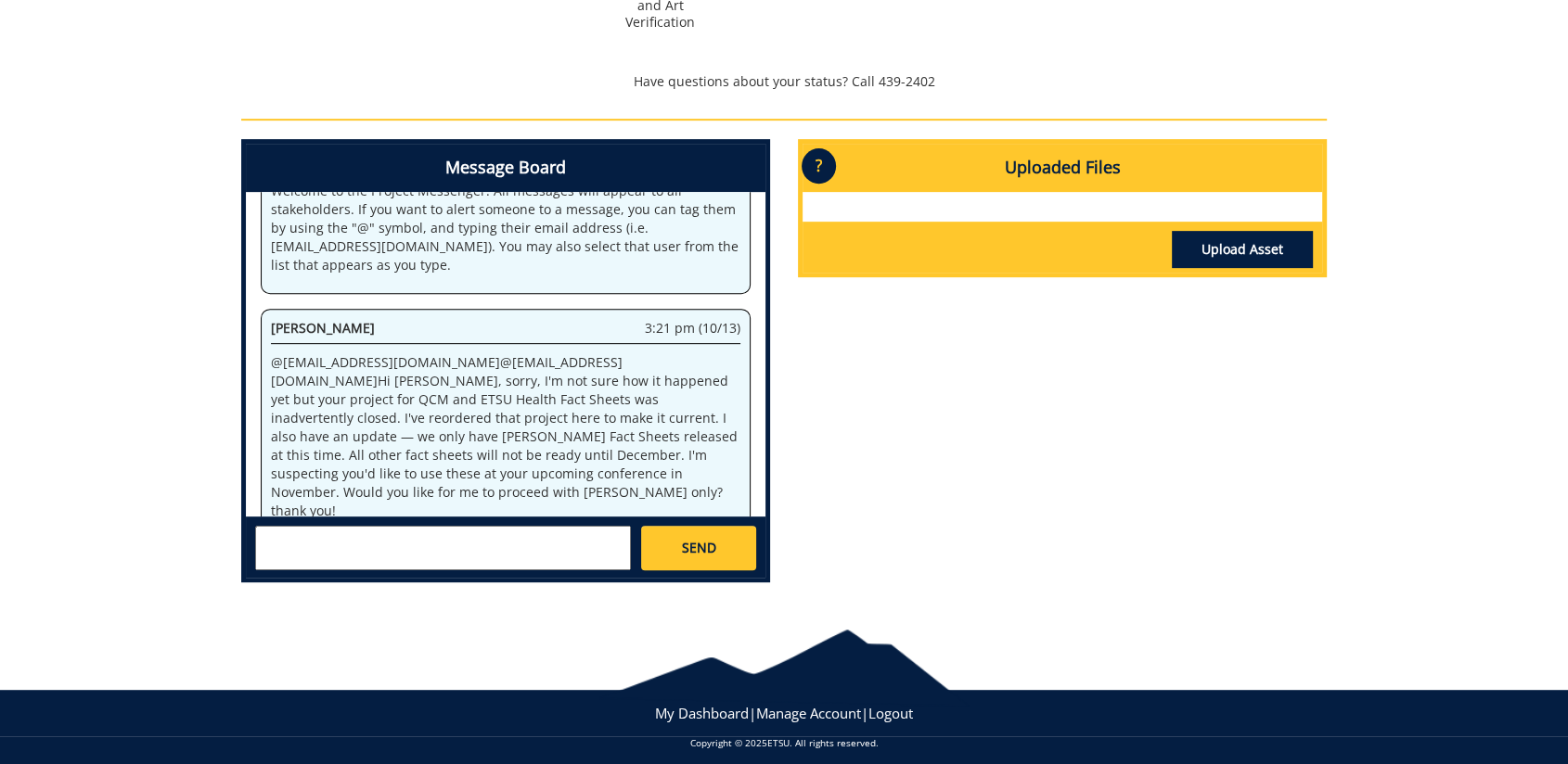
click at [493, 555] on textarea at bounding box center [442, 547] width 375 height 45
click at [436, 544] on textarea "To enrich screen reader interactions, please activate Accessibility in Grammarl…" at bounding box center [442, 547] width 375 height 45
click at [433, 526] on textarea "To enrich screen reader interactions, please activate Accessibility in Grammarl…" at bounding box center [442, 547] width 375 height 45
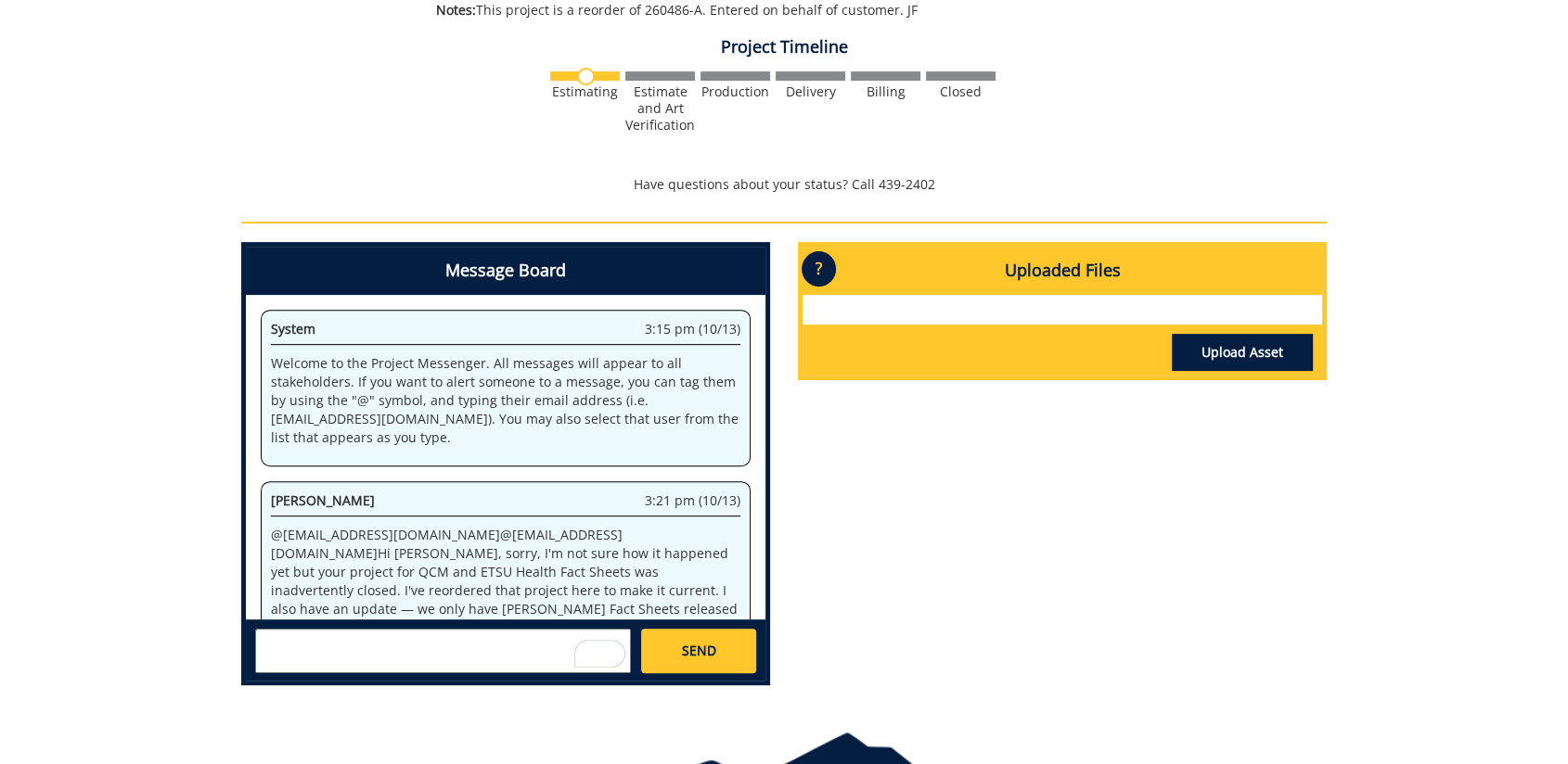
scroll to position [69, 0]
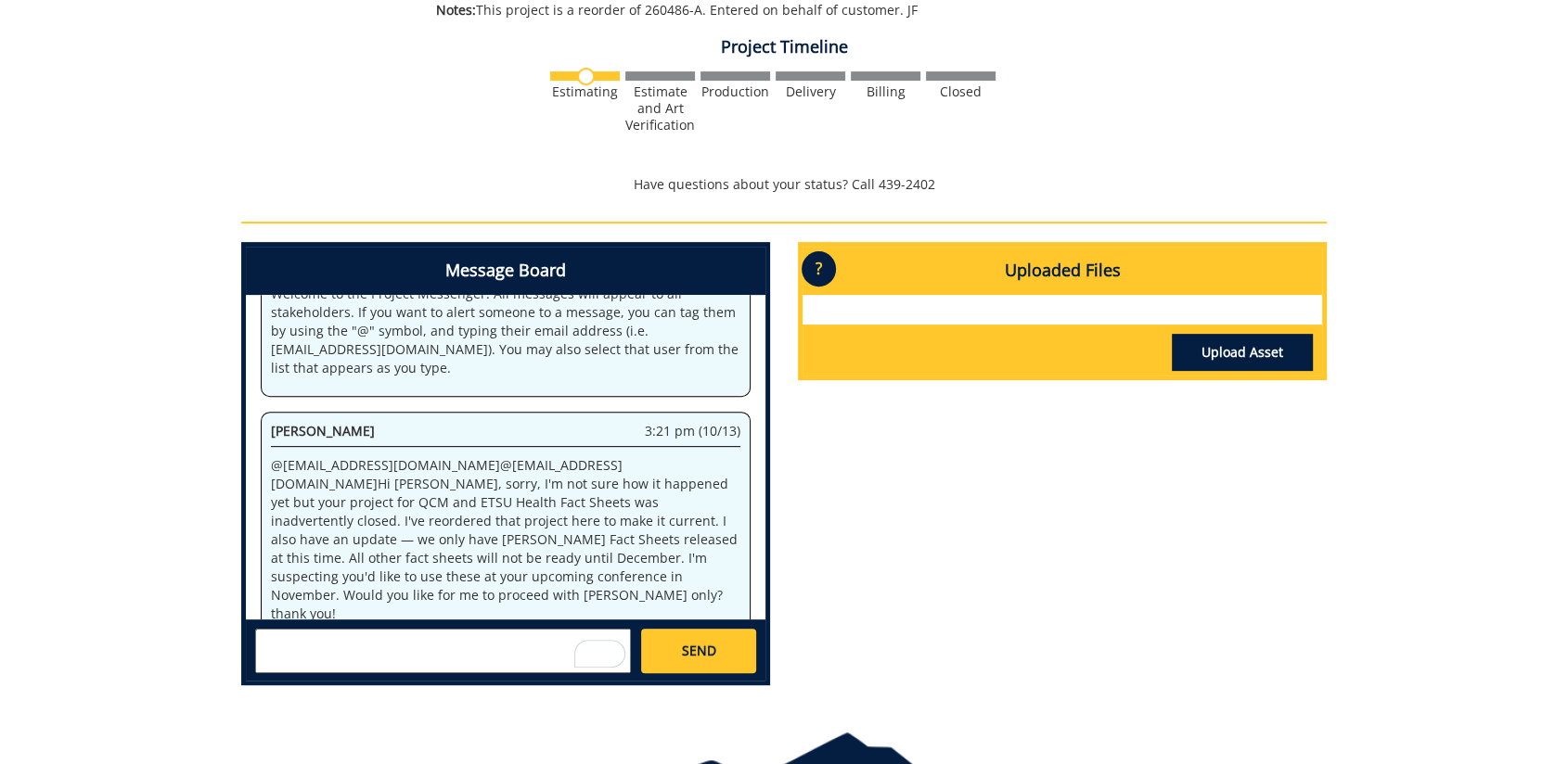
click at [510, 647] on textarea "To enrich screen reader interactions, please activate Accessibility in Grammarl…" at bounding box center [442, 650] width 375 height 45
type textarea "#"
click at [412, 640] on textarea "@[EMAIL_ADDRESS][DOMAIN_NAME] @[EMAIL_ADDRESS][DOMAIN_NAME] No problem. If we c…" at bounding box center [442, 650] width 375 height 45
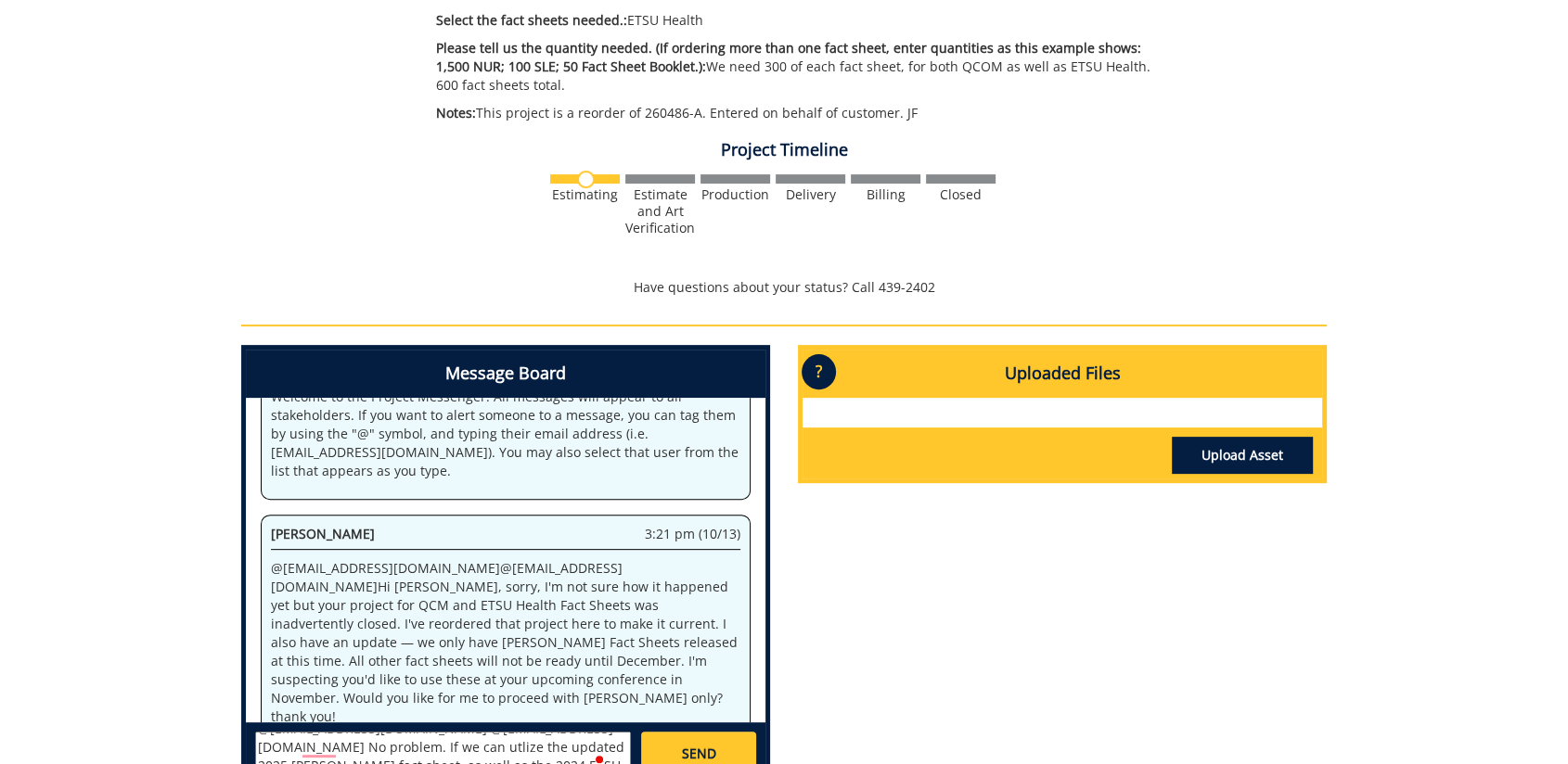
scroll to position [731, 0]
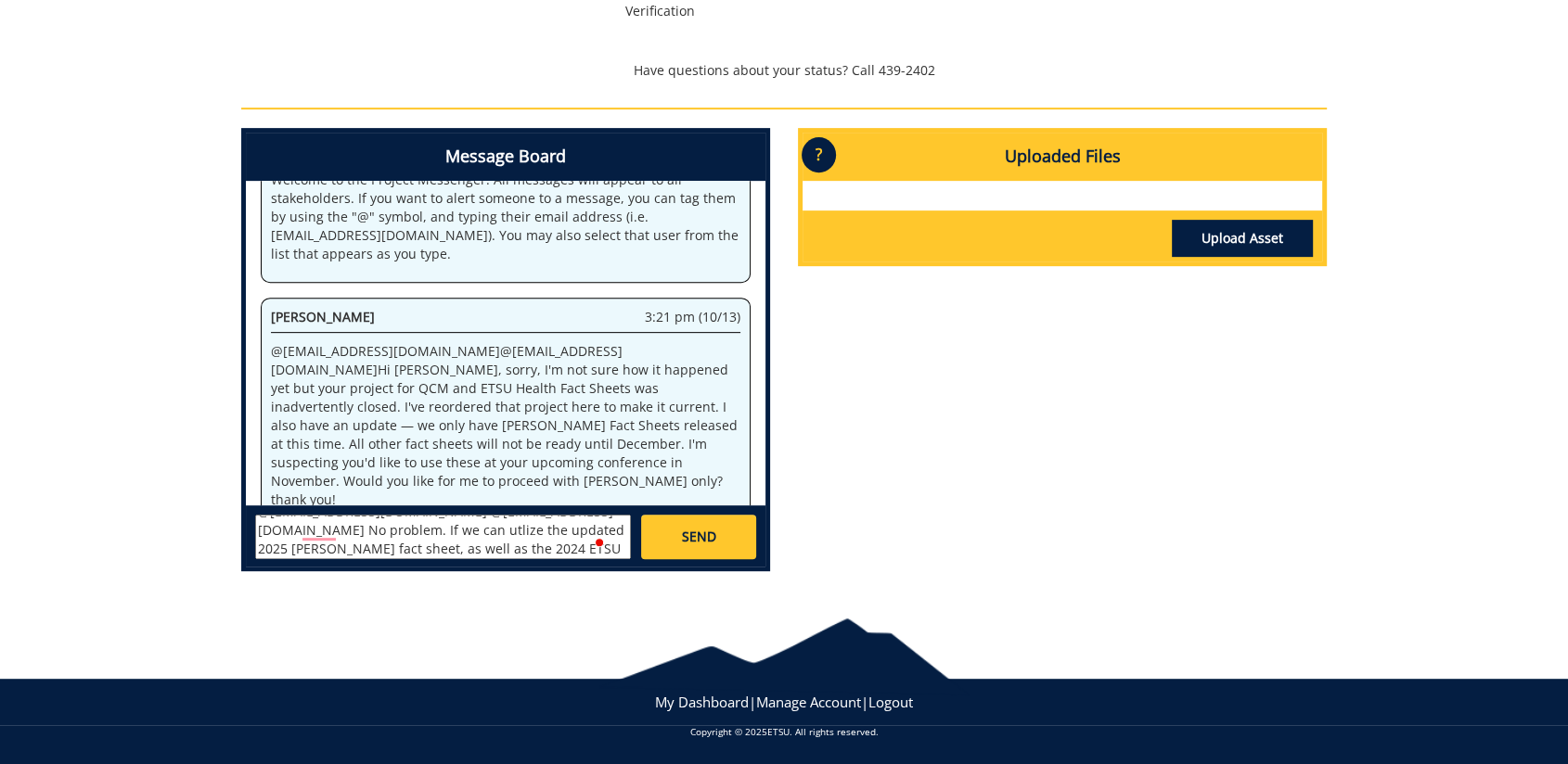
click at [595, 555] on textarea "@[EMAIL_ADDRESS][DOMAIN_NAME] @[EMAIL_ADDRESS][DOMAIN_NAME] No problem. If we c…" at bounding box center [442, 536] width 375 height 45
click at [356, 540] on textarea "@[EMAIL_ADDRESS][DOMAIN_NAME] @[EMAIL_ADDRESS][DOMAIN_NAME] No problem. If we c…" at bounding box center [442, 536] width 375 height 45
click at [403, 546] on textarea "@[EMAIL_ADDRESS][DOMAIN_NAME] @[EMAIL_ADDRESS][DOMAIN_NAME] No problem. If we c…" at bounding box center [442, 536] width 375 height 45
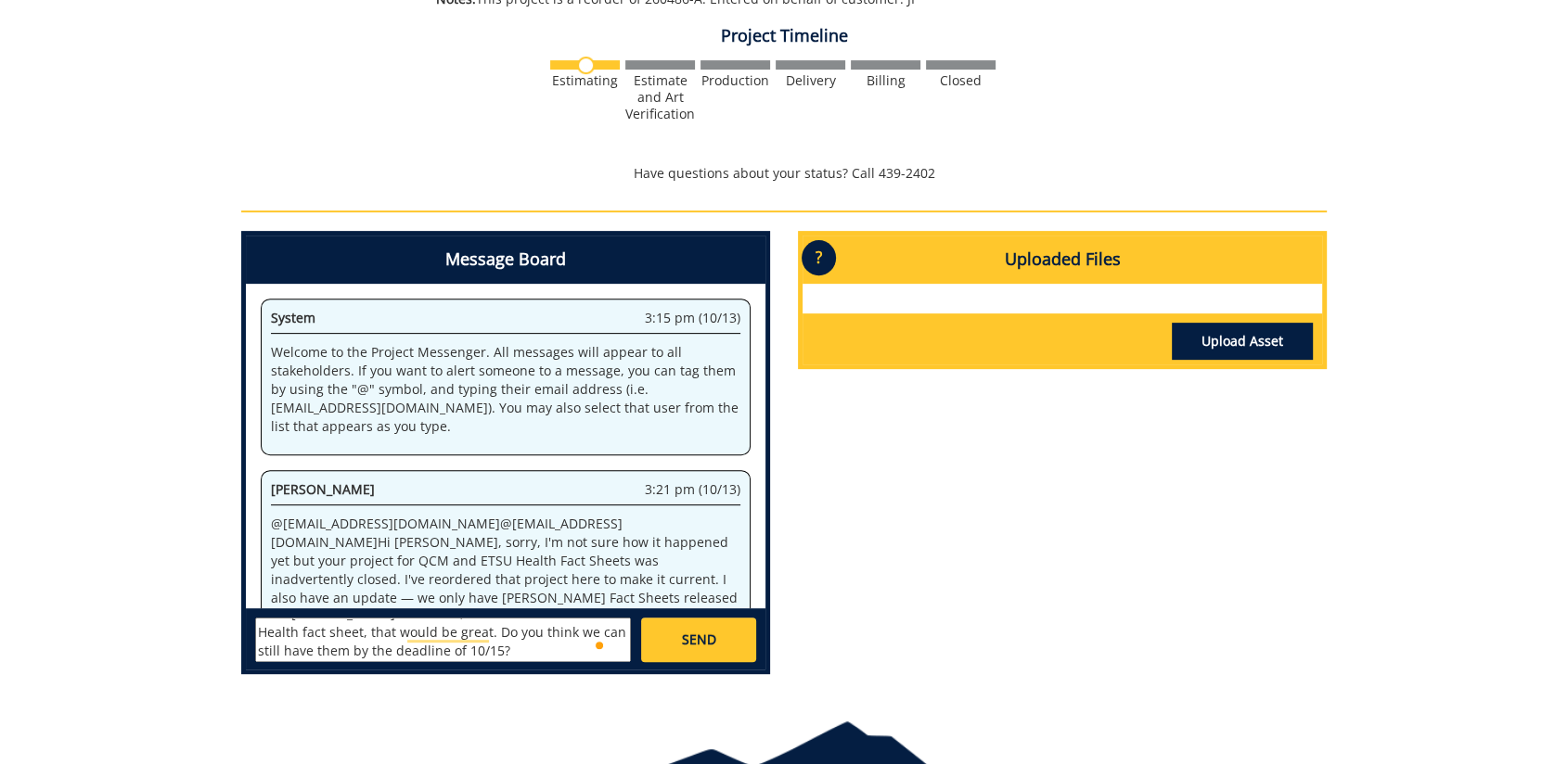
type textarea "@[EMAIL_ADDRESS][DOMAIN_NAME] @[EMAIL_ADDRESS][DOMAIN_NAME] No problem. If we c…"
click at [668, 641] on link "SEND" at bounding box center [698, 639] width 115 height 45
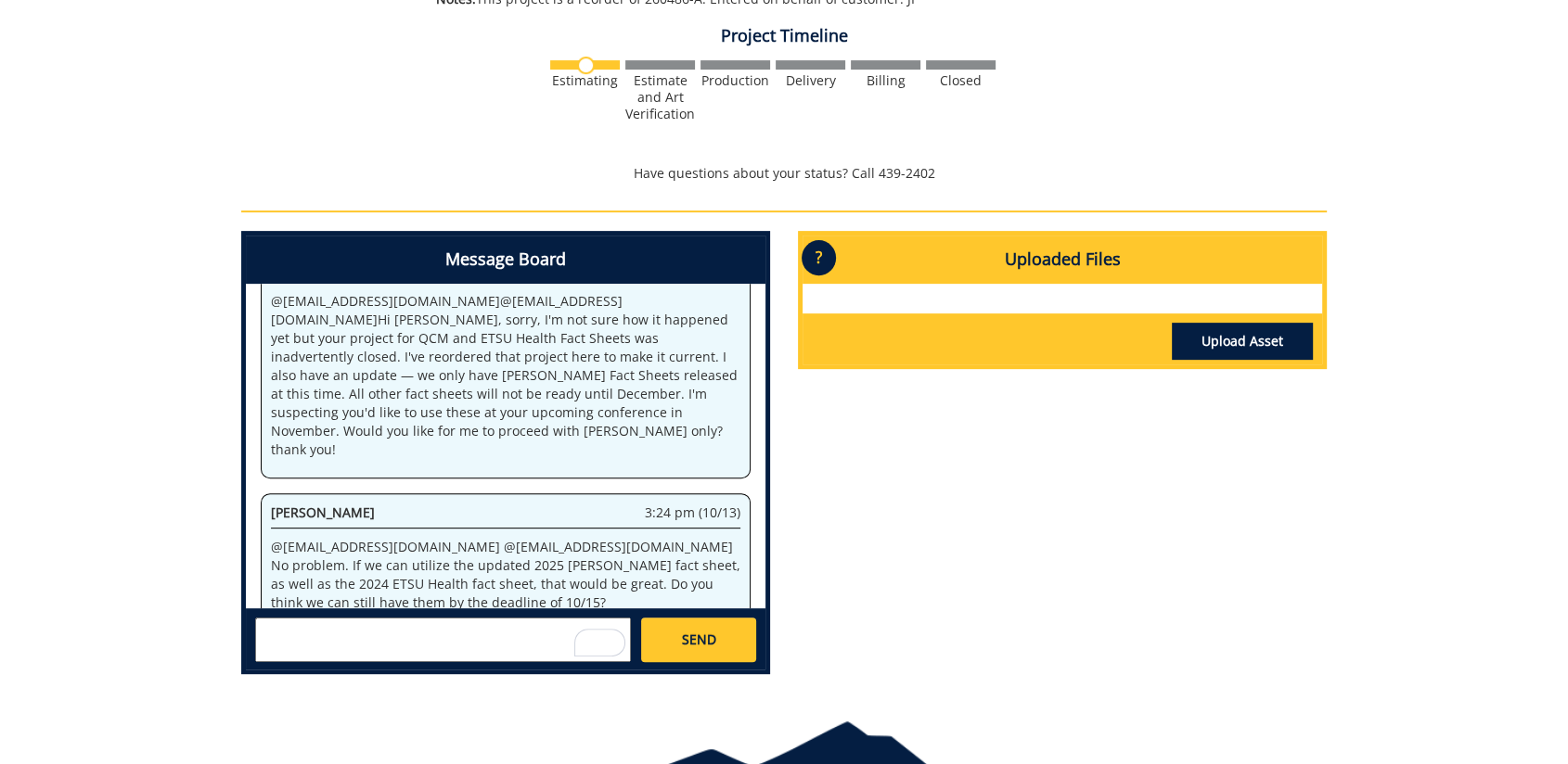
drag, startPoint x: 1187, startPoint y: 638, endPoint x: 1219, endPoint y: 611, distance: 41.9
click at [1193, 629] on div "Message Board System 3:15 pm (10/13) Welcome to the Project Messenger. All mess…" at bounding box center [784, 459] width 1113 height 458
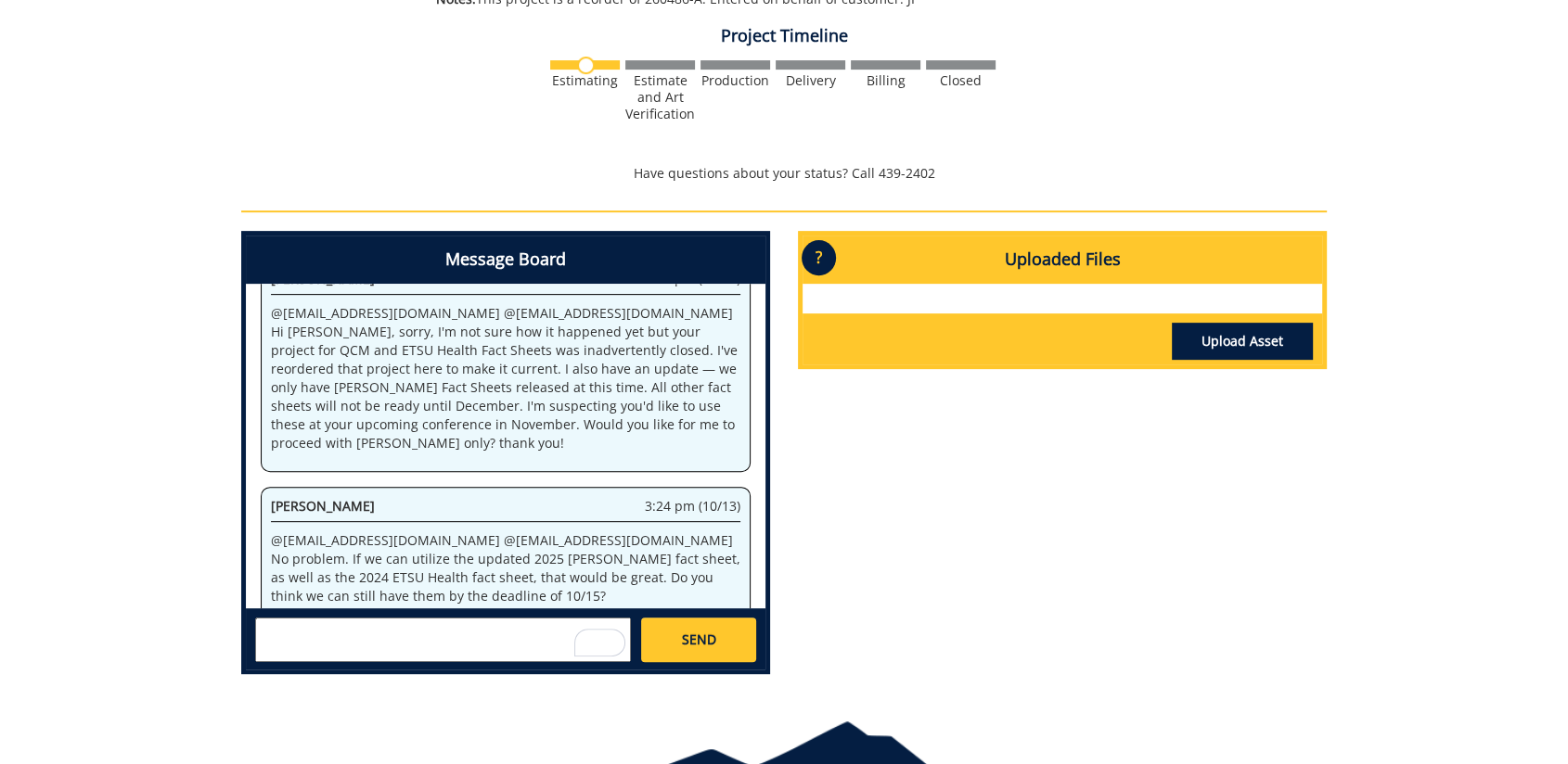
scroll to position [731, 0]
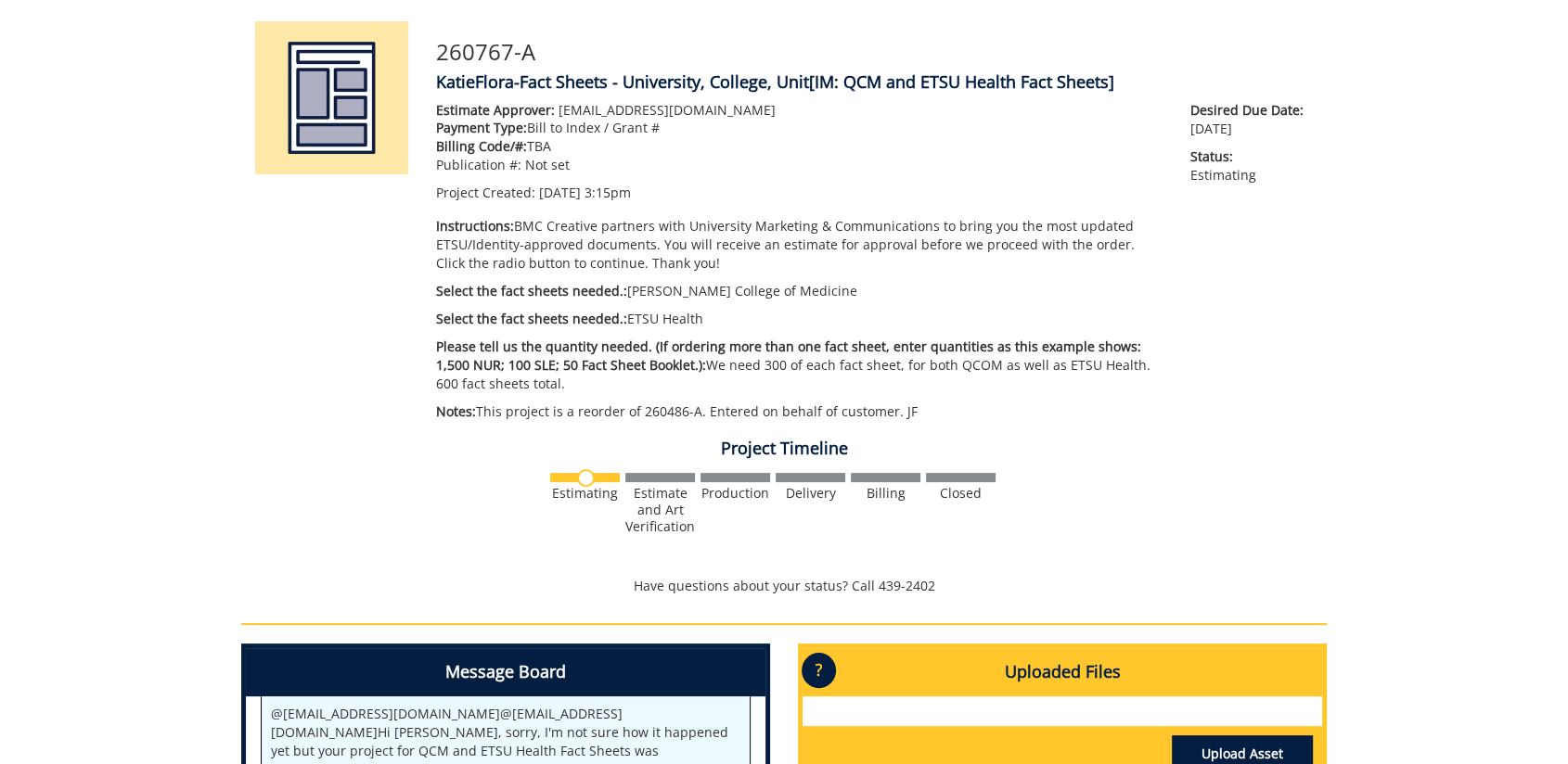
scroll to position [113, 0]
